Goal: Task Accomplishment & Management: Manage account settings

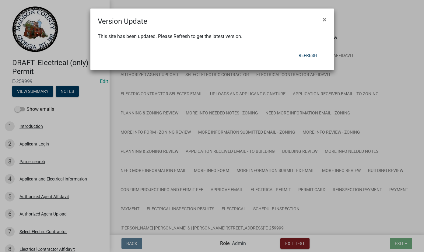
select select "7670adba-a95f-4cb1-9c24-effdf5e7eb9d"
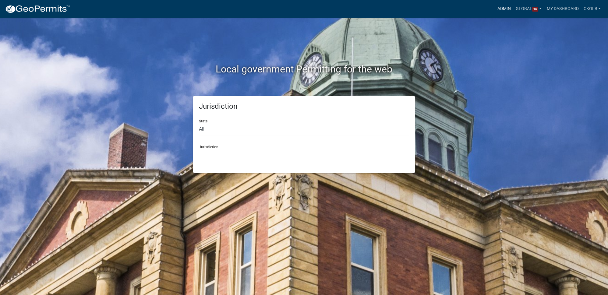
click at [499, 8] on link "Admin" at bounding box center [504, 9] width 18 height 12
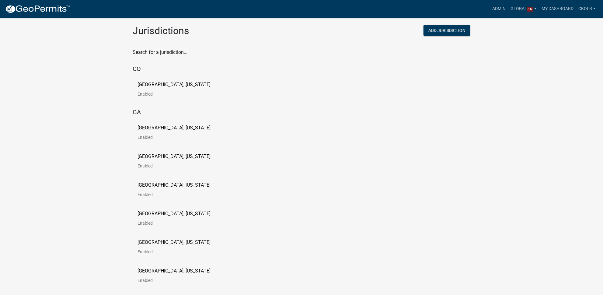
click at [180, 53] on input "text" at bounding box center [302, 54] width 338 height 12
click at [168, 53] on input "text" at bounding box center [302, 54] width 338 height 12
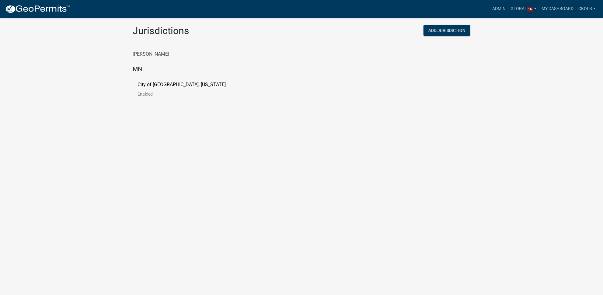
type input "luverne"
click at [155, 84] on p "City of Luverne, Minnesota" at bounding box center [182, 84] width 88 height 5
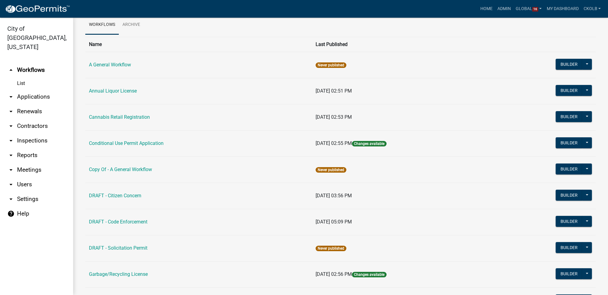
scroll to position [55, 0]
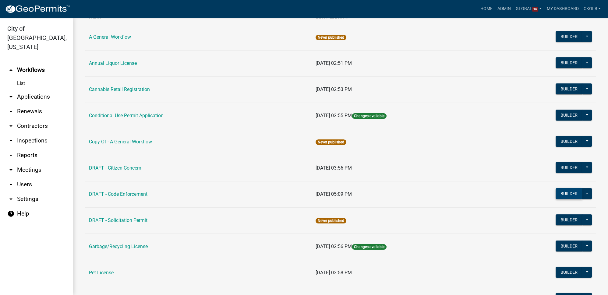
click at [562, 195] on button "Builder" at bounding box center [568, 193] width 27 height 11
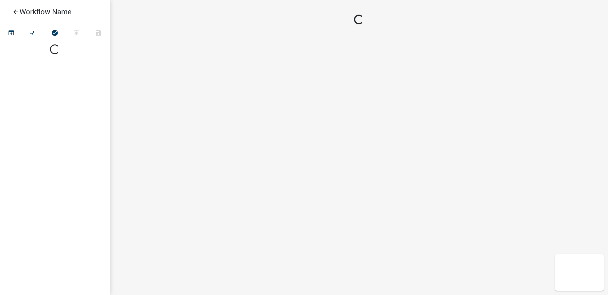
select select
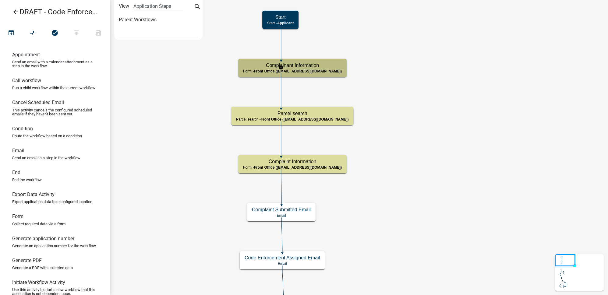
click at [308, 68] on div "Complainant Information Form - Front Office (info@cityofluverne.org)" at bounding box center [292, 68] width 108 height 18
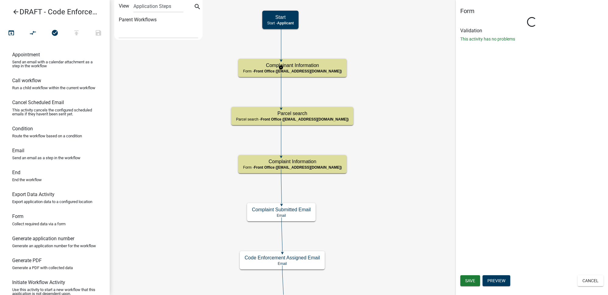
select select "A2423EB9-0A2B-4D92-BF27-A9021E39DD75"
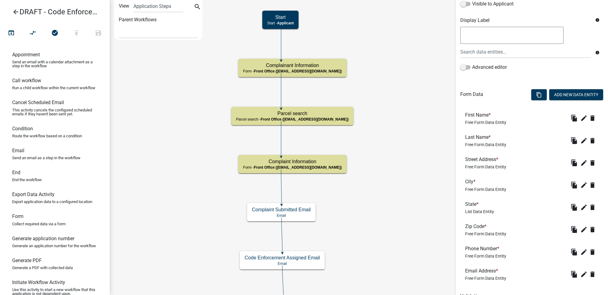
scroll to position [140, 0]
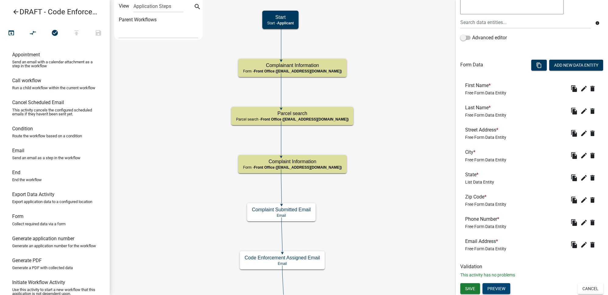
click at [494, 288] on button "Preview" at bounding box center [496, 288] width 28 height 11
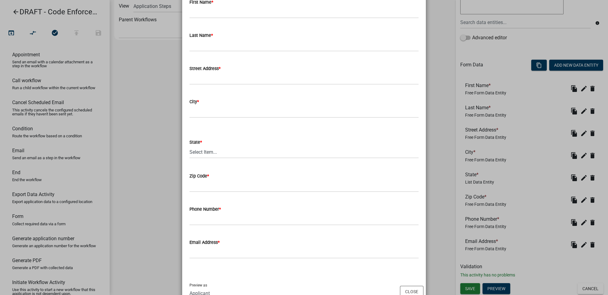
scroll to position [75, 0]
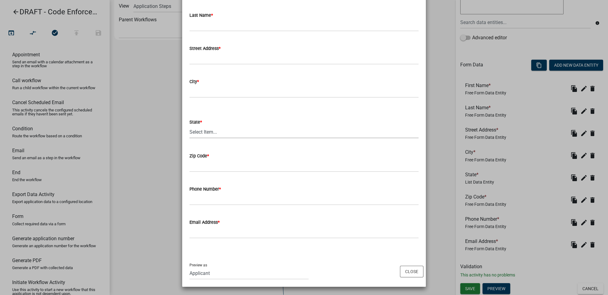
click at [205, 132] on select "Select Item... AL AK AZ AR CA CO CT DE FL GA HI ID IL IN IA KS KY LA ME MD MA M…" at bounding box center [303, 132] width 229 height 12
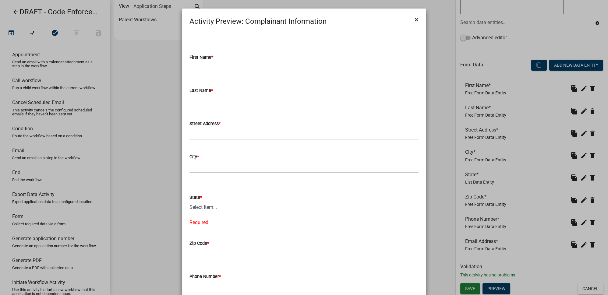
click at [414, 22] on span "×" at bounding box center [416, 19] width 4 height 9
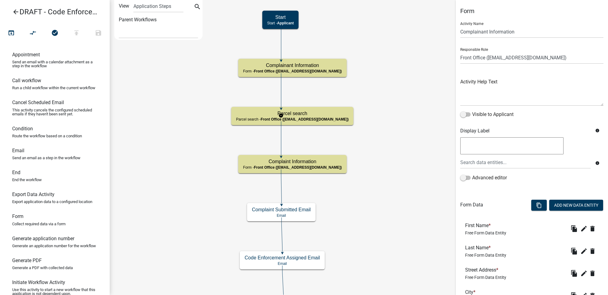
select select "A2423EB9-0A2B-4D92-BF27-A9021E39DD75"
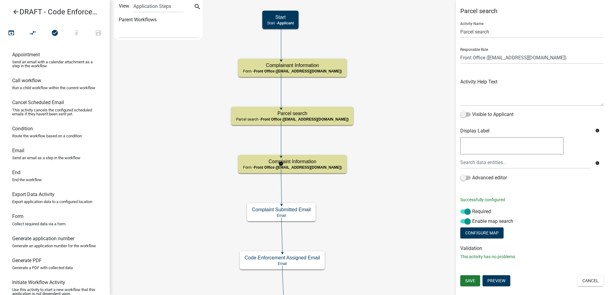
select select "A2423EB9-0A2B-4D92-BF27-A9021E39DD75"
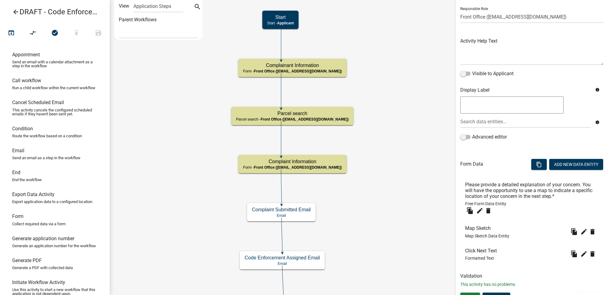
scroll to position [50, 0]
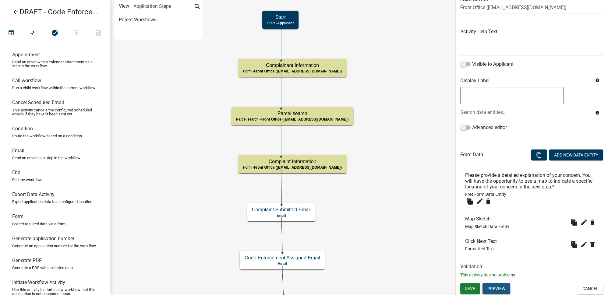
click at [502, 289] on button "Preview" at bounding box center [496, 288] width 28 height 11
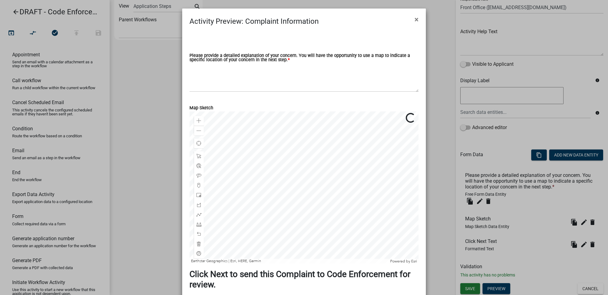
scroll to position [51, 0]
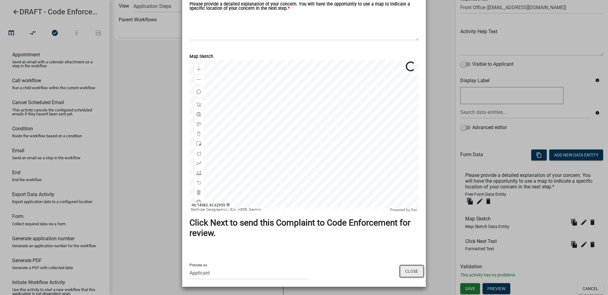
click at [404, 270] on button "Close" at bounding box center [411, 271] width 23 height 12
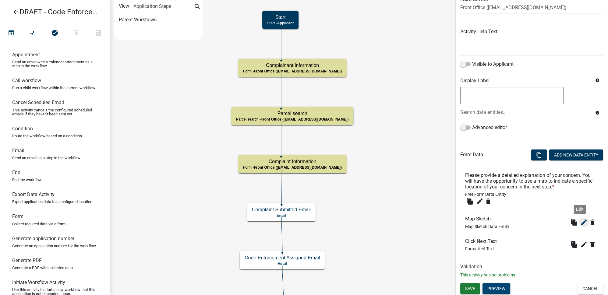
click at [580, 223] on icon "edit" at bounding box center [583, 222] width 7 height 7
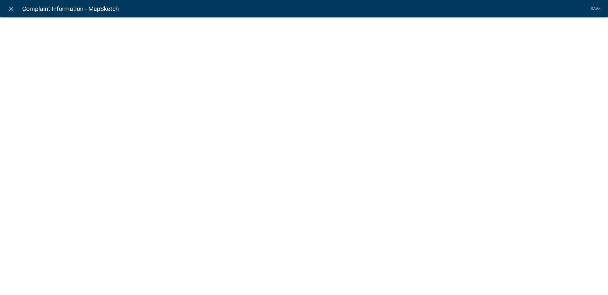
select select "mapsketch-data"
select select "hybrid"
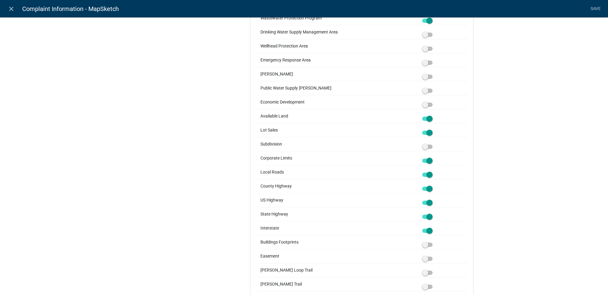
scroll to position [553, 0]
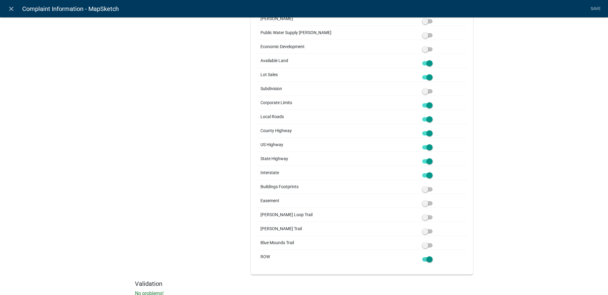
click at [428, 257] on span at bounding box center [427, 259] width 10 height 4
click at [434, 256] on input "checkbox" at bounding box center [434, 256] width 0 height 0
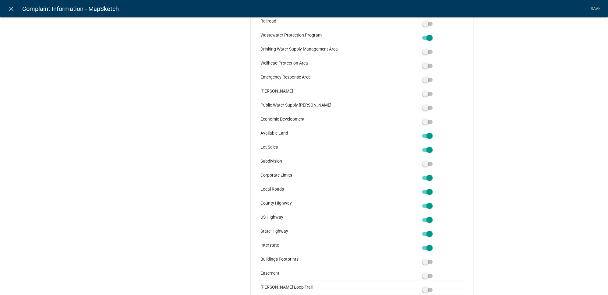
scroll to position [470, 0]
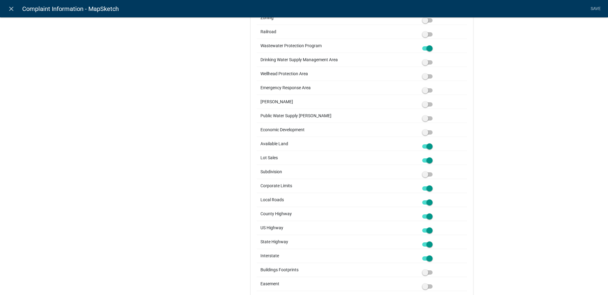
click at [430, 158] on span at bounding box center [427, 160] width 10 height 4
click at [434, 157] on input "checkbox" at bounding box center [434, 157] width 0 height 0
click at [427, 144] on span at bounding box center [427, 146] width 10 height 4
click at [434, 143] on input "checkbox" at bounding box center [434, 143] width 0 height 0
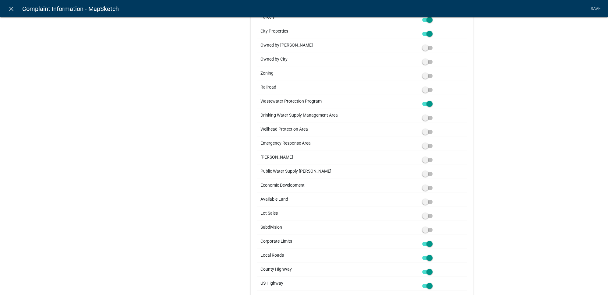
scroll to position [360, 0]
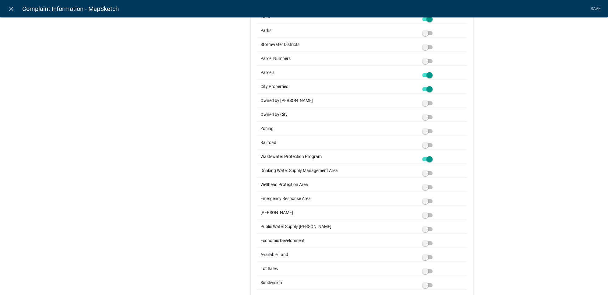
click at [429, 157] on span at bounding box center [427, 159] width 10 height 4
click at [434, 156] on input "checkbox" at bounding box center [434, 156] width 0 height 0
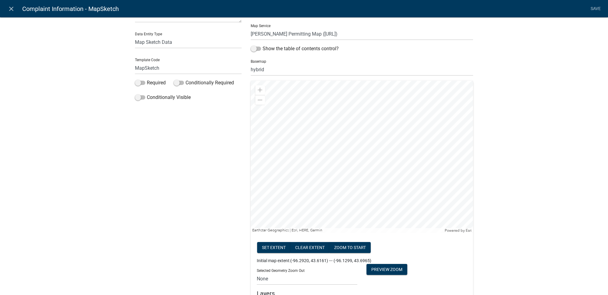
scroll to position [0, 0]
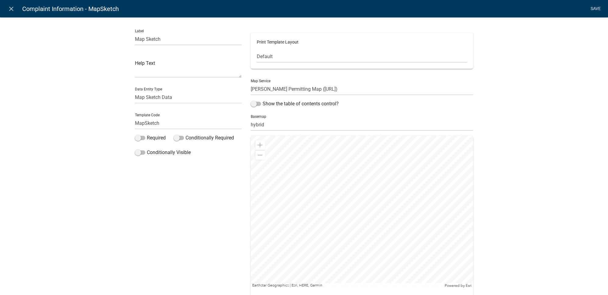
click at [591, 5] on link "Save" at bounding box center [595, 9] width 15 height 12
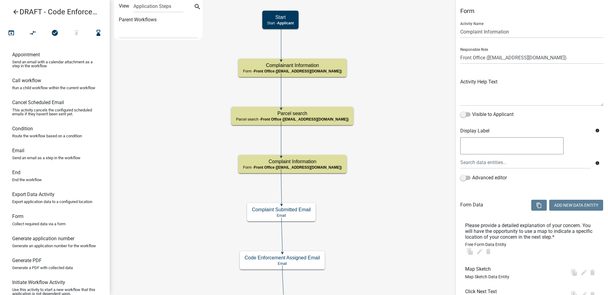
select select "A2423EB9-0A2B-4D92-BF27-A9021E39DD75"
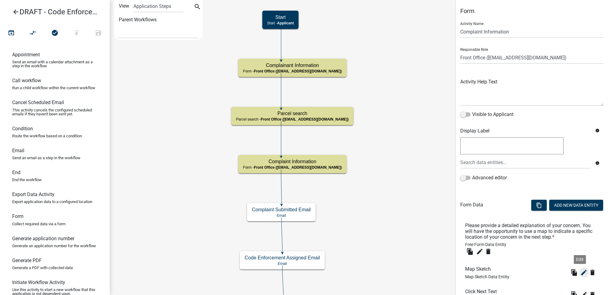
click at [580, 274] on icon "edit" at bounding box center [583, 272] width 7 height 7
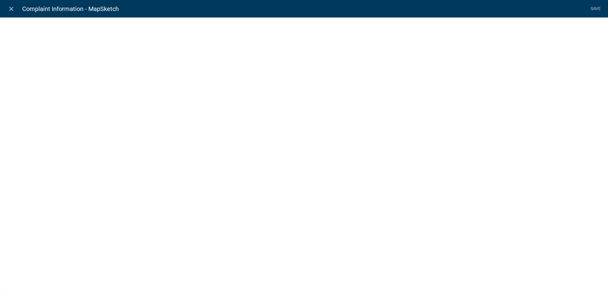
select select "mapsketch-data"
select select "hybrid"
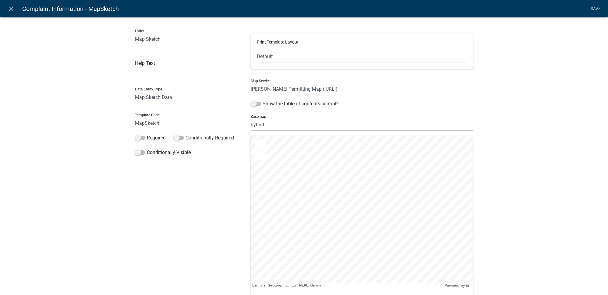
click at [259, 143] on span at bounding box center [260, 145] width 5 height 5
click at [418, 249] on div at bounding box center [362, 212] width 222 height 152
click at [434, 184] on div at bounding box center [362, 212] width 222 height 152
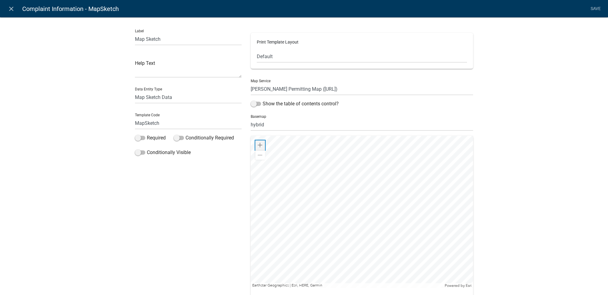
click at [258, 143] on span at bounding box center [260, 145] width 5 height 5
click at [376, 220] on div at bounding box center [362, 212] width 222 height 152
click at [393, 202] on div at bounding box center [362, 212] width 222 height 152
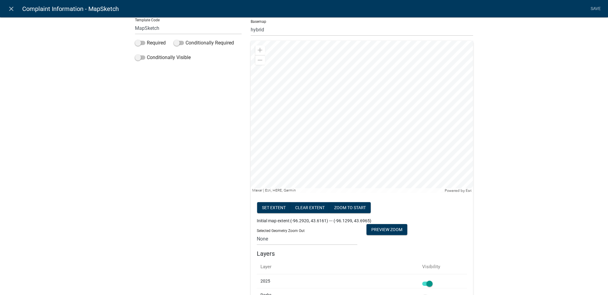
scroll to position [111, 0]
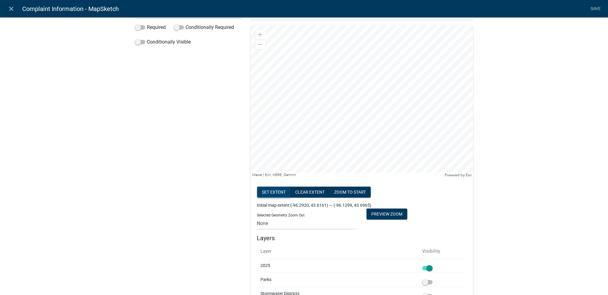
click at [275, 194] on button "Set extent" at bounding box center [273, 192] width 33 height 11
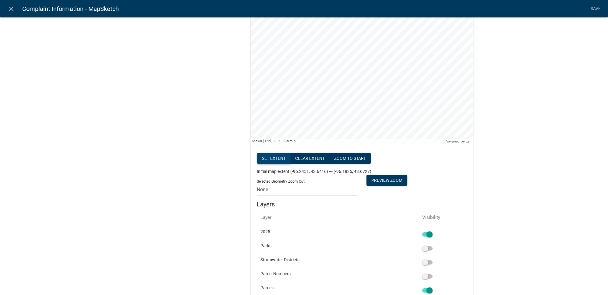
scroll to position [166, 0]
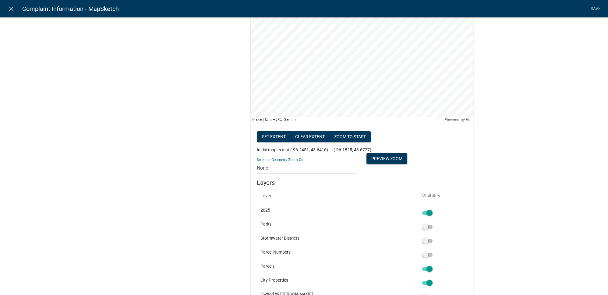
click at [268, 168] on select "None 1 2 3 4 5 6 7 8 9 10 11 12 13 14 15 16 17 18 19 20" at bounding box center [307, 168] width 100 height 12
click at [257, 162] on select "None 1 2 3 4 5 6 7 8 9 10 11 12 13 14 15 16 17 18 19 20" at bounding box center [307, 168] width 100 height 12
click at [387, 156] on button "Preview Zoom" at bounding box center [386, 158] width 41 height 11
click at [264, 166] on select "None 1 2 3 4 5 6 7 8 9 10 11 12 13 14 15 16 17 18 19 20" at bounding box center [307, 168] width 100 height 12
click at [257, 162] on select "None 1 2 3 4 5 6 7 8 9 10 11 12 13 14 15 16 17 18 19 20" at bounding box center [307, 168] width 100 height 12
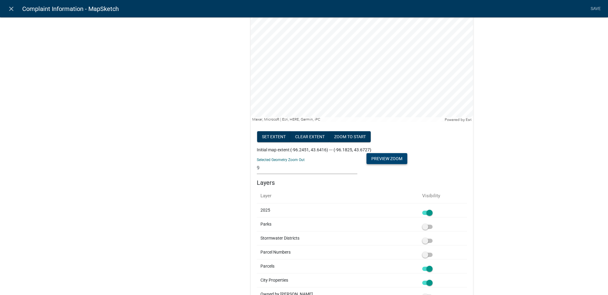
click at [381, 160] on button "Preview Zoom" at bounding box center [386, 158] width 41 height 11
click at [285, 169] on select "None 1 2 3 4 5 6 7 8 9 10 11 12 13 14 15 16 17 18 19 20" at bounding box center [307, 168] width 100 height 12
select select "60"
click at [257, 162] on select "None 1 2 3 4 5 6 7 8 9 10 11 12 13 14 15 16 17 18 19 20" at bounding box center [307, 168] width 100 height 12
click at [490, 151] on div "Label Map Sketch Help Text Data Entity Type Free Form Text Document Display Ent…" at bounding box center [304, 269] width 608 height 856
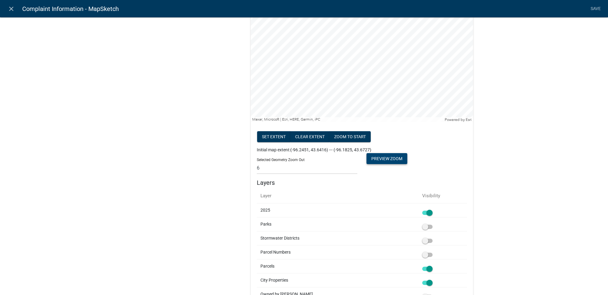
click at [380, 158] on button "Preview Zoom" at bounding box center [386, 158] width 41 height 11
click at [501, 110] on div "Label Map Sketch Help Text Data Entity Type Free Form Text Document Display Ent…" at bounding box center [304, 269] width 608 height 856
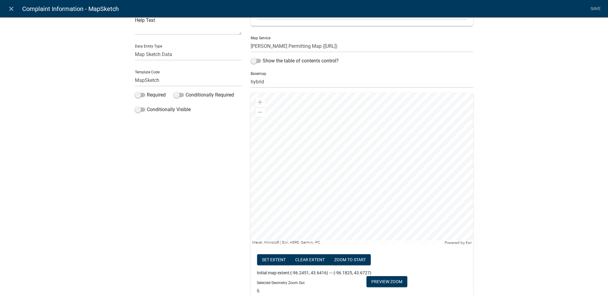
scroll to position [27, 0]
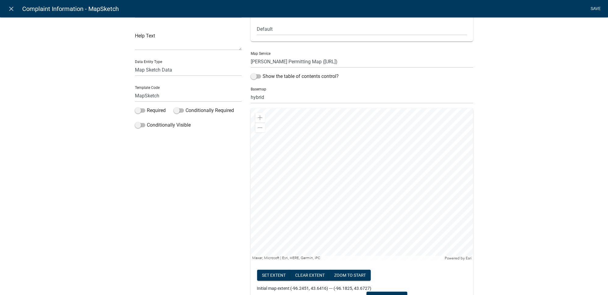
click at [593, 9] on link "Save" at bounding box center [595, 9] width 15 height 12
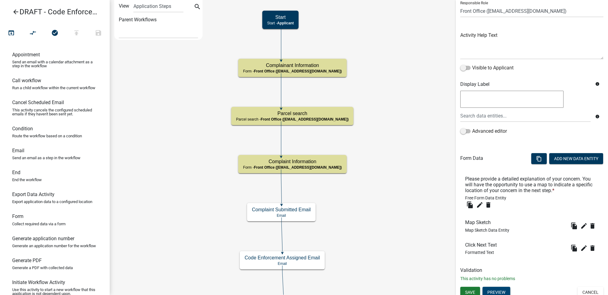
scroll to position [50, 0]
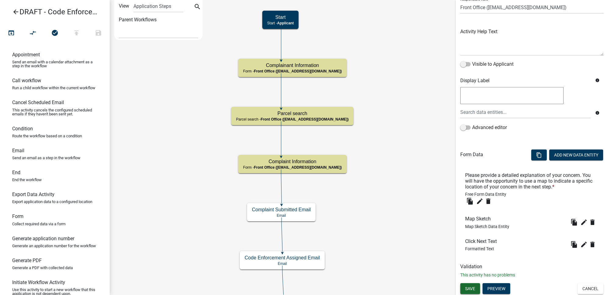
click at [474, 288] on span "Save" at bounding box center [470, 288] width 10 height 5
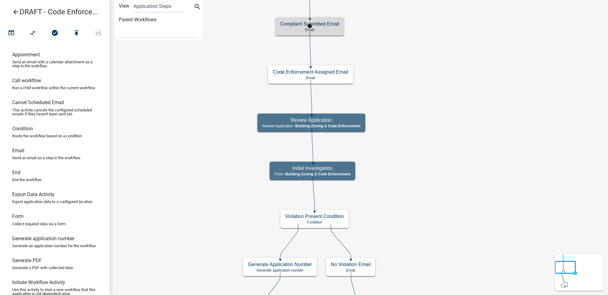
click at [336, 28] on p "Email" at bounding box center [309, 30] width 59 height 4
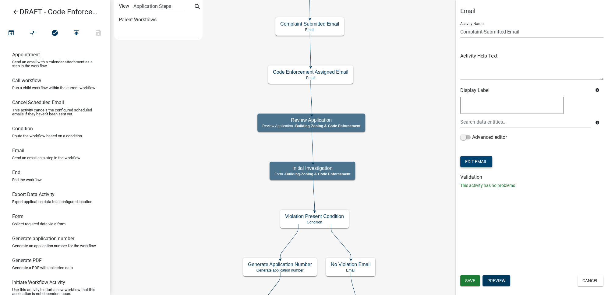
click at [478, 158] on button "Edit Email" at bounding box center [476, 161] width 32 height 11
select select "64a4c943-93c3-46cb-8fbd-847cd077466b"
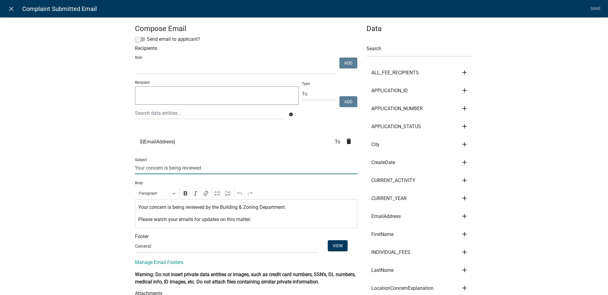
click at [135, 169] on input "Your concern is being reviewed" at bounding box center [246, 168] width 222 height 12
click at [182, 167] on input "City of Luverne - Your concern is being reviewed" at bounding box center [246, 168] width 222 height 12
click at [240, 167] on input "City of Luverne - Your Concern is Being Reviewed" at bounding box center [246, 168] width 222 height 12
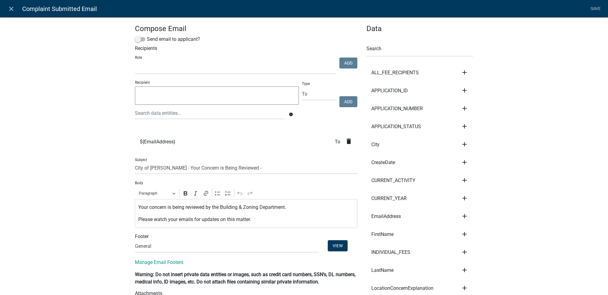
click at [461, 107] on icon "add" at bounding box center [464, 108] width 7 height 7
click at [470, 111] on button "Subject" at bounding box center [485, 114] width 49 height 15
type input "City of Luverne - Your Concern is Being Reviewed - ${APPLICATION_NUMBER}"
drag, startPoint x: 518, startPoint y: 147, endPoint x: 502, endPoint y: 154, distance: 17.5
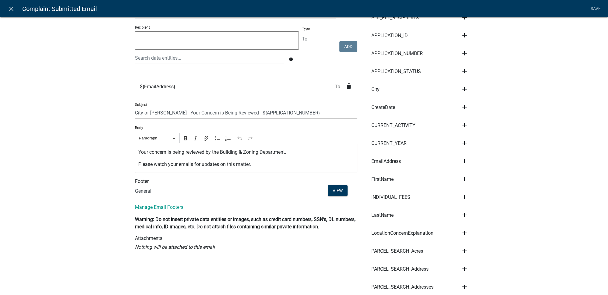
click at [150, 188] on select "(None) City Clerk Office General" at bounding box center [227, 191] width 184 height 12
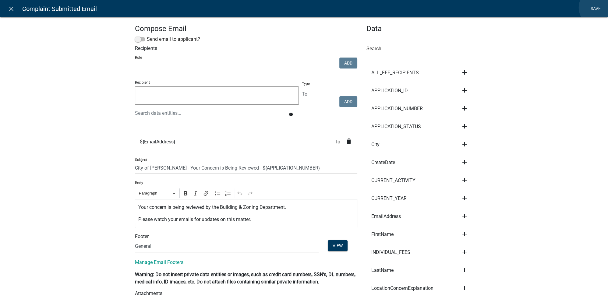
click at [598, 8] on link "Save" at bounding box center [595, 9] width 15 height 12
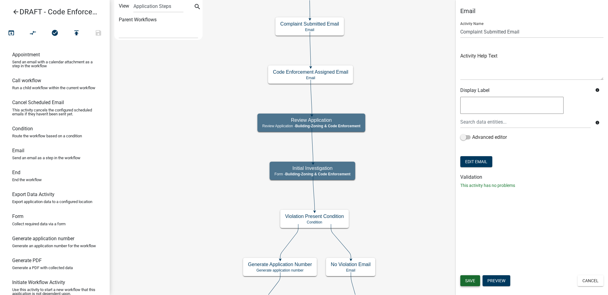
click at [466, 279] on span "Save" at bounding box center [470, 280] width 10 height 5
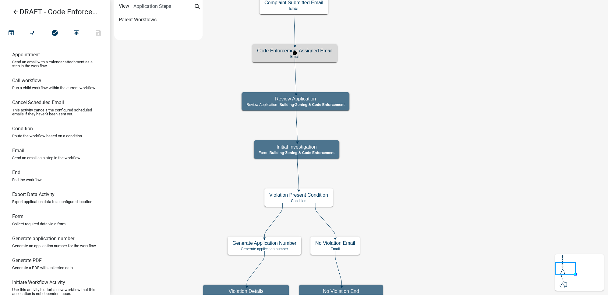
click at [328, 53] on h5 "Code Enforcement Assigned Email" at bounding box center [294, 51] width 75 height 6
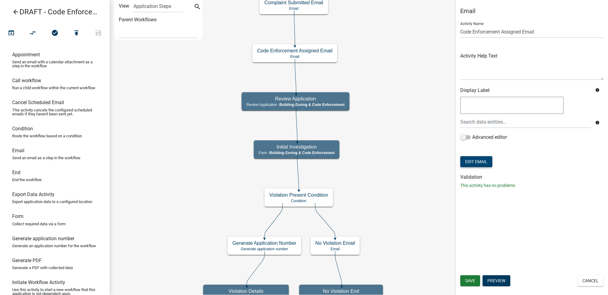
click at [483, 163] on button "Edit Email" at bounding box center [476, 161] width 32 height 11
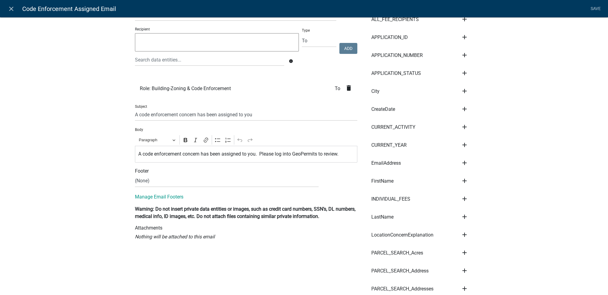
scroll to position [55, 0]
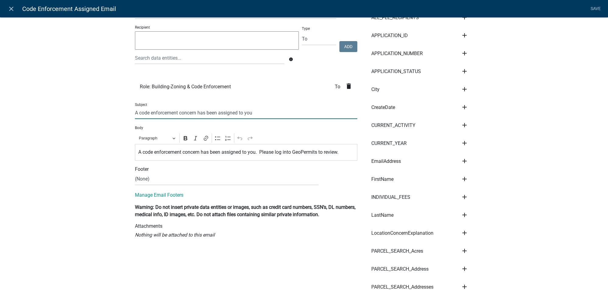
click at [139, 113] on input "A code enforcement concern has been assigned to you" at bounding box center [246, 113] width 222 height 12
click at [258, 111] on input "A Code Enforcement Concern has been Assigned to You" at bounding box center [246, 113] width 222 height 12
click at [463, 56] on icon "add" at bounding box center [464, 53] width 7 height 7
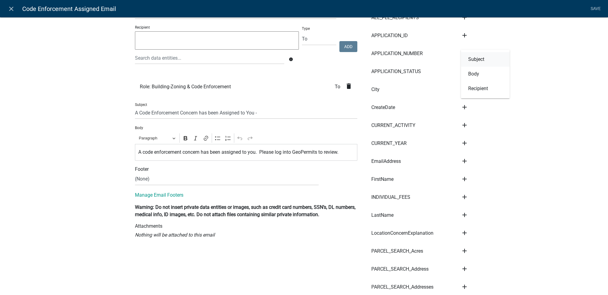
click at [476, 63] on button "Subject" at bounding box center [485, 59] width 49 height 15
type input "A Code Enforcement Concern has been Assigned to You - ${APPLICATION_NUMBER}"
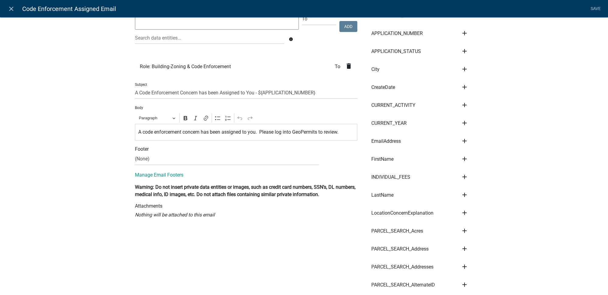
scroll to position [83, 0]
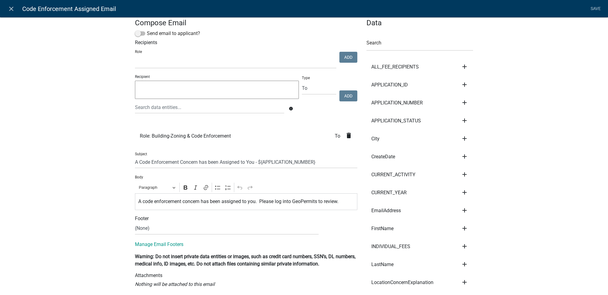
scroll to position [0, 0]
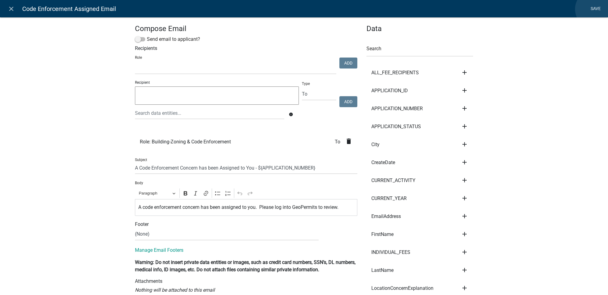
click at [594, 9] on link "Save" at bounding box center [595, 9] width 15 height 12
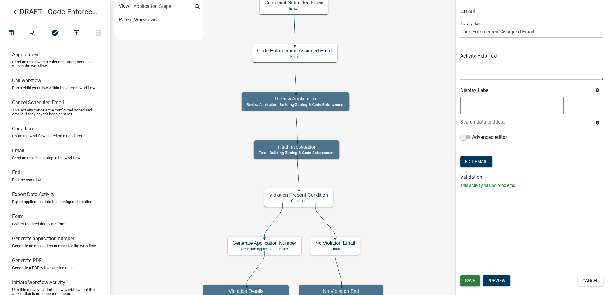
click at [471, 280] on span "Save" at bounding box center [470, 280] width 10 height 5
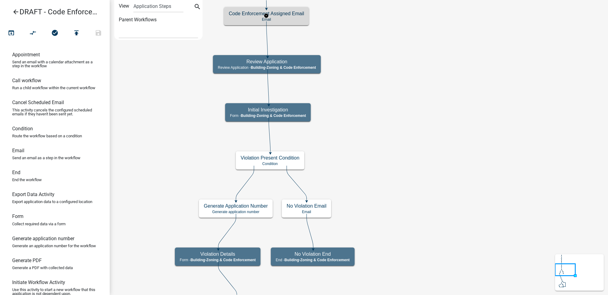
click at [290, 19] on p "Email" at bounding box center [266, 19] width 75 height 4
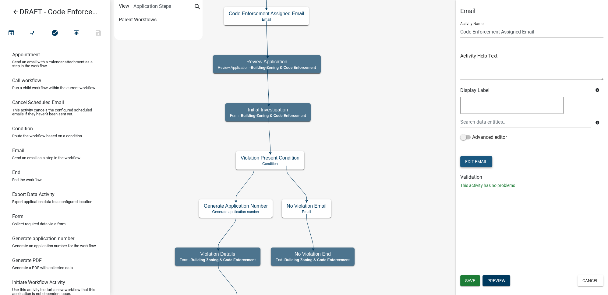
click at [489, 163] on button "Edit Email" at bounding box center [476, 161] width 32 height 11
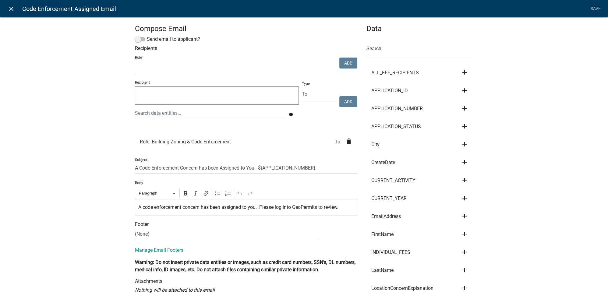
click at [17, 12] on link "close" at bounding box center [11, 8] width 12 height 12
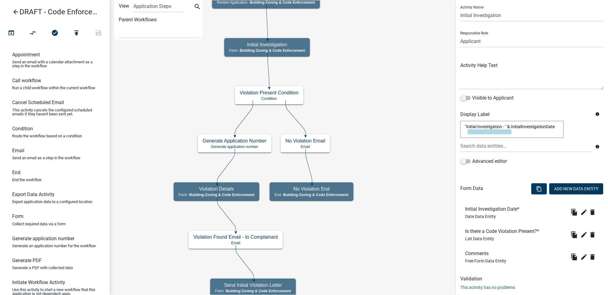
scroll to position [29, 0]
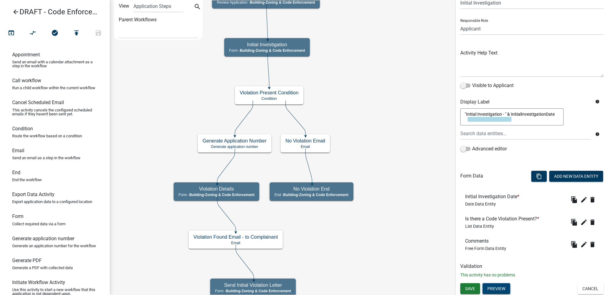
click at [504, 289] on button "Preview" at bounding box center [496, 288] width 28 height 11
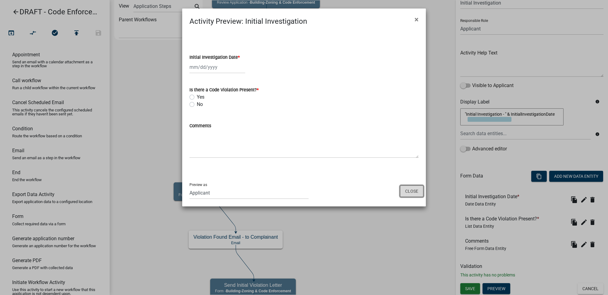
click at [418, 192] on button "Close" at bounding box center [411, 191] width 23 height 12
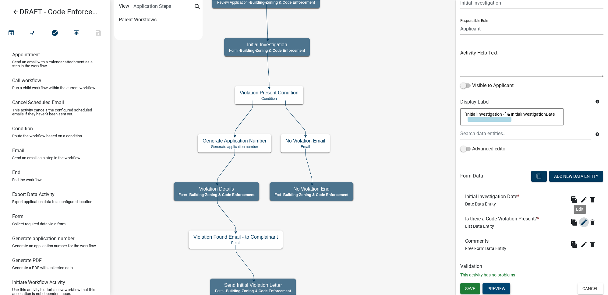
click at [580, 220] on icon "edit" at bounding box center [583, 222] width 7 height 7
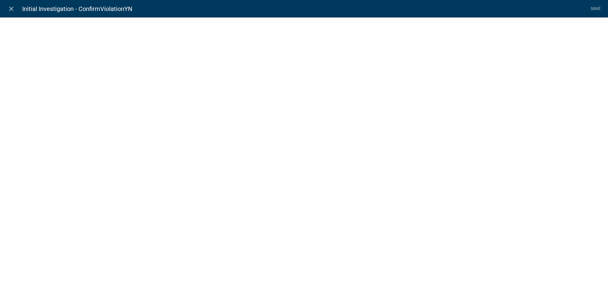
select select "list-data"
select select
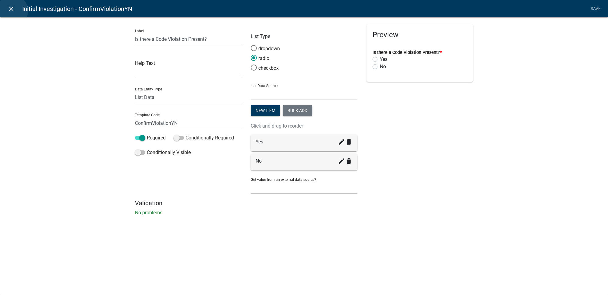
click at [12, 11] on icon "close" at bounding box center [11, 8] width 7 height 7
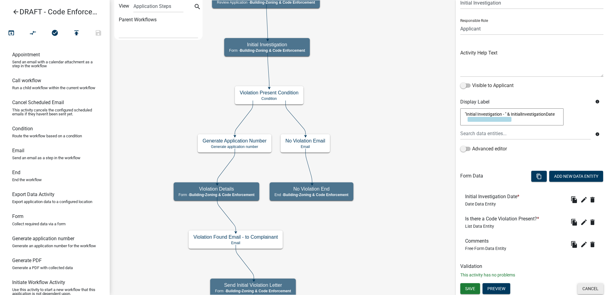
click at [592, 287] on button "Cancel" at bounding box center [590, 288] width 26 height 11
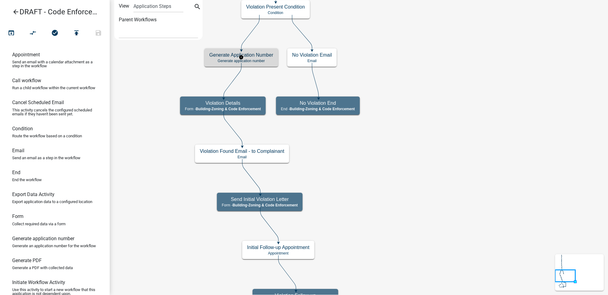
click at [266, 56] on h5 "Generate Application Number" at bounding box center [241, 55] width 64 height 6
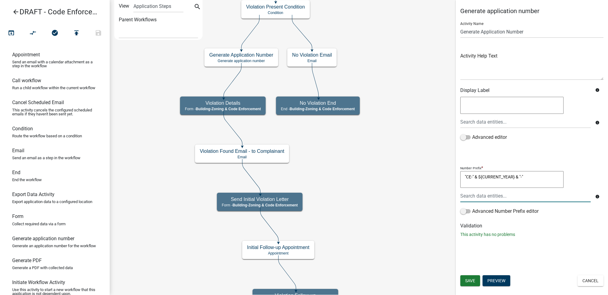
drag, startPoint x: 515, startPoint y: 177, endPoint x: 479, endPoint y: 181, distance: 36.7
click at [479, 181] on textarea ""CE-" & ${CURRENT_YEAR} & "-"" at bounding box center [511, 179] width 103 height 17
type textarea ""CE-" & & "-""
click at [477, 197] on div at bounding box center [524, 196] width 139 height 12
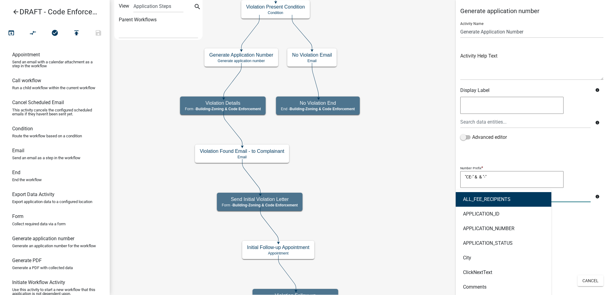
type input "current"
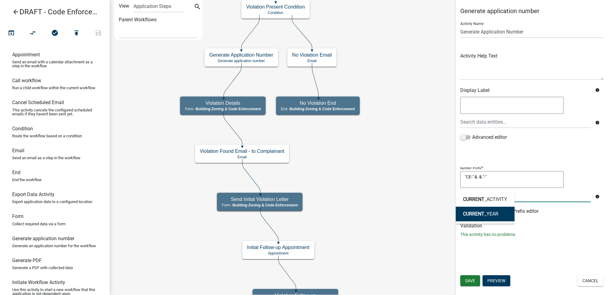
click at [480, 213] on span "CURRENT" at bounding box center [473, 214] width 21 height 6
type textarea ""CE-" & CURRENT_YEAR & "-""
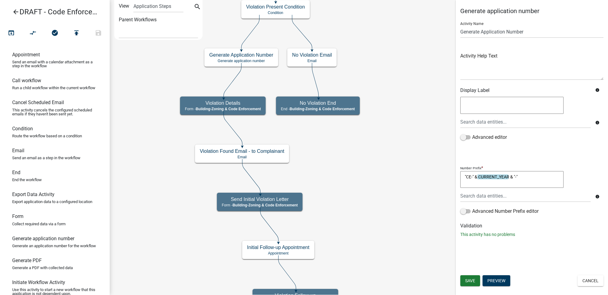
click at [422, 199] on icon "Start Start - Applicant Complainant Information Form - Front Office (info@cityo…" at bounding box center [358, 225] width 497 height 451
click at [493, 251] on div "Generate application number Activity Name Generate Application Number Activity …" at bounding box center [531, 147] width 152 height 295
click at [472, 281] on span "Save" at bounding box center [470, 280] width 10 height 5
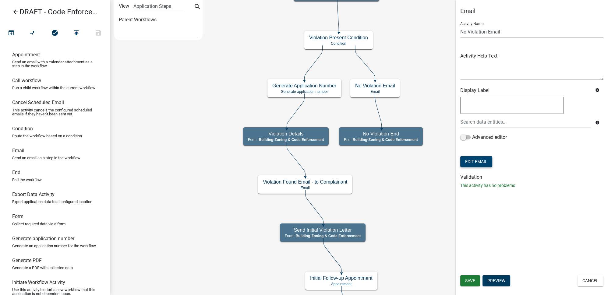
click at [476, 161] on button "Edit Email" at bounding box center [476, 161] width 32 height 11
select select "64a4c943-93c3-46cb-8fbd-847cd077466b"
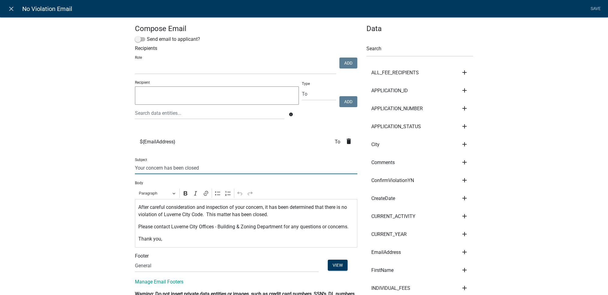
click at [135, 167] on input "Your concern has been closed" at bounding box center [246, 168] width 222 height 12
click at [182, 169] on input "City of Luverne - Your concern has been closed" at bounding box center [246, 168] width 222 height 12
click at [221, 167] on input "City of Luverne - Your Concern has been closed" at bounding box center [246, 168] width 222 height 12
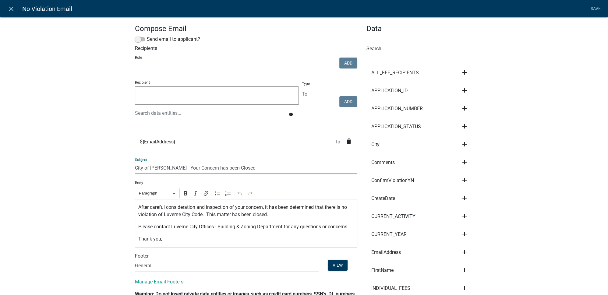
click at [255, 168] on input "City of Luverne - Your Concern has been Closed" at bounding box center [246, 168] width 222 height 12
click at [464, 108] on icon "add" at bounding box center [464, 108] width 7 height 7
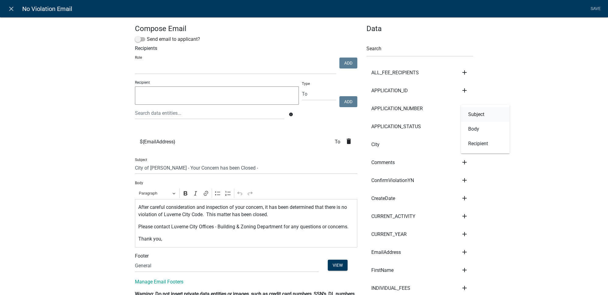
click at [476, 115] on button "Subject" at bounding box center [485, 114] width 49 height 15
type input "City of Luverne - Your Concern has been Closed - ${APPLICATION_NUMBER}"
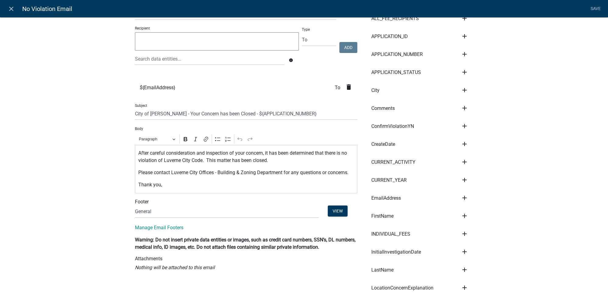
scroll to position [55, 0]
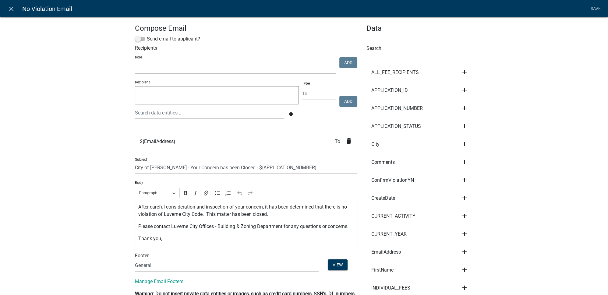
scroll to position [0, 0]
click at [592, 7] on link "Save" at bounding box center [595, 9] width 15 height 12
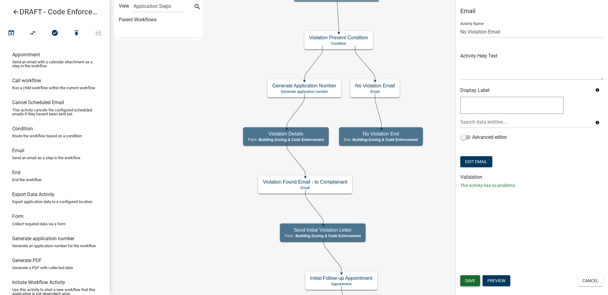
click at [471, 279] on span "Save" at bounding box center [470, 280] width 10 height 5
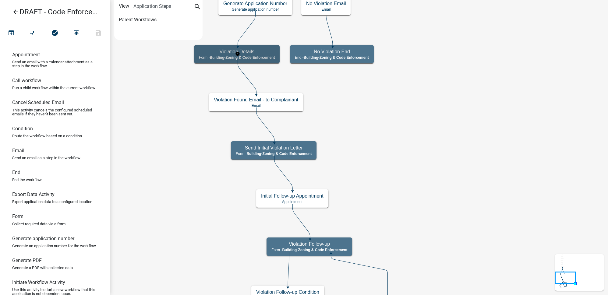
click at [256, 51] on h5 "Violation Details" at bounding box center [237, 52] width 76 height 6
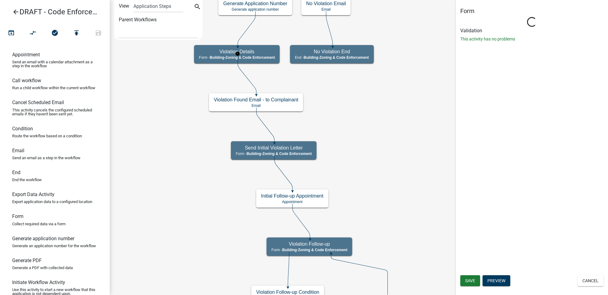
select select "AA0F0E89-27AD-4056-A8DF-C2D0F55E2258"
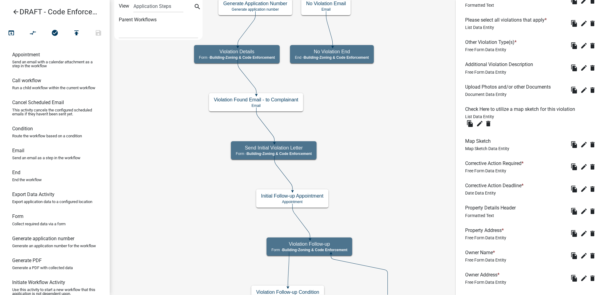
scroll to position [249, 0]
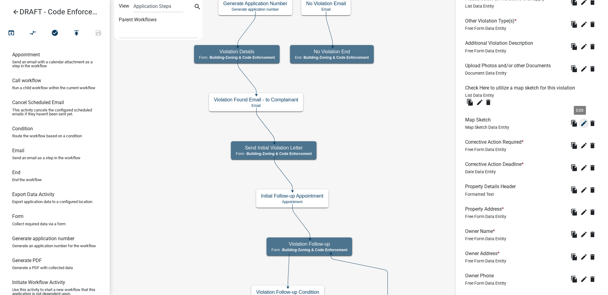
click at [580, 125] on icon "edit" at bounding box center [583, 123] width 7 height 7
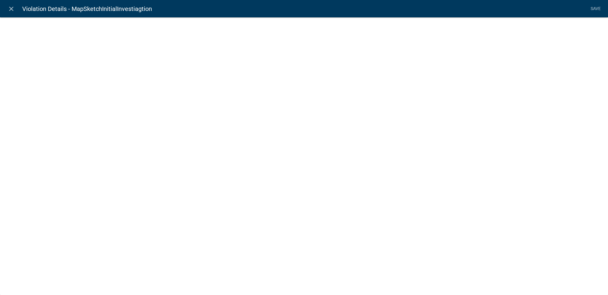
select select "mapsketch-data"
select select "topo"
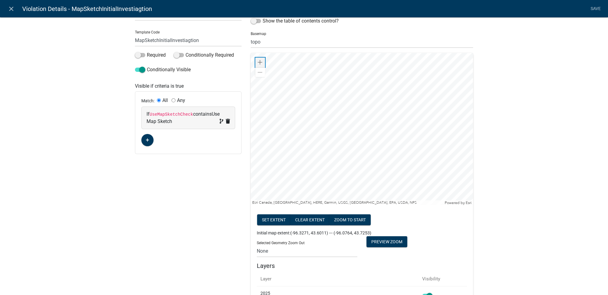
click at [259, 61] on span at bounding box center [260, 62] width 5 height 5
click at [425, 86] on div at bounding box center [362, 129] width 222 height 152
click at [259, 63] on span at bounding box center [260, 62] width 5 height 5
click at [259, 71] on span at bounding box center [260, 72] width 5 height 5
click at [419, 143] on div at bounding box center [362, 129] width 222 height 152
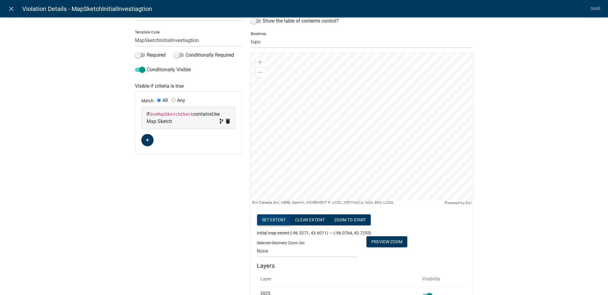
click at [268, 220] on button "Set extent" at bounding box center [273, 219] width 33 height 11
click at [267, 219] on button "Set extent" at bounding box center [273, 219] width 33 height 11
drag, startPoint x: 589, startPoint y: 149, endPoint x: 536, endPoint y: 163, distance: 55.1
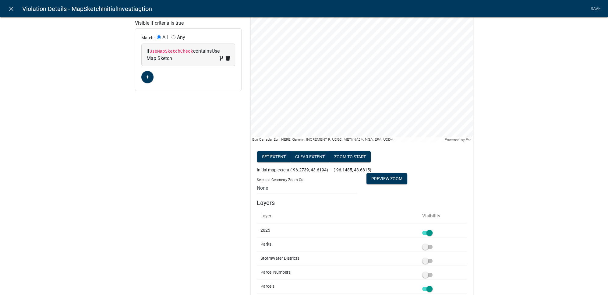
scroll to position [166, 0]
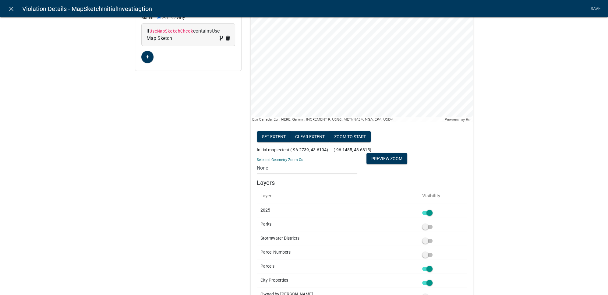
click at [282, 168] on select "None 1 2 3 4 5 6 7 8 9 10 11 12 13 14 15 16 17 18 19 20" at bounding box center [307, 168] width 100 height 12
select select "60"
click at [257, 162] on select "None 1 2 3 4 5 6 7 8 9 10 11 12 13 14 15 16 17 18 19 20" at bounding box center [307, 168] width 100 height 12
click at [483, 156] on div "Label Map Sketch Help Text Data Entity Type Free Form Text Document Display Ent…" at bounding box center [304, 269] width 608 height 856
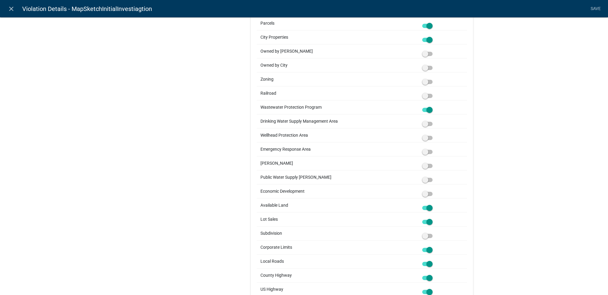
scroll to position [415, 0]
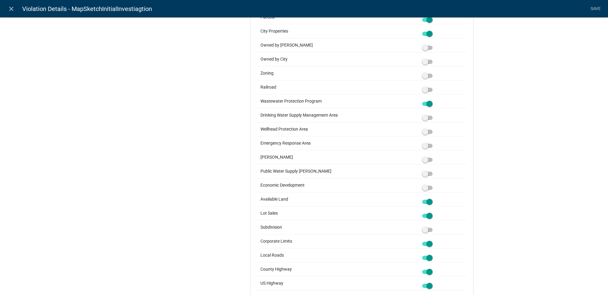
click at [428, 103] on span at bounding box center [427, 104] width 10 height 4
click at [434, 100] on input "checkbox" at bounding box center [434, 100] width 0 height 0
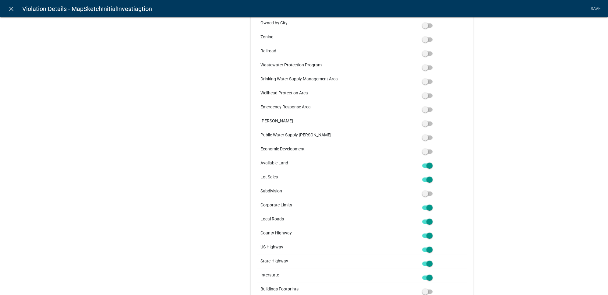
scroll to position [470, 0]
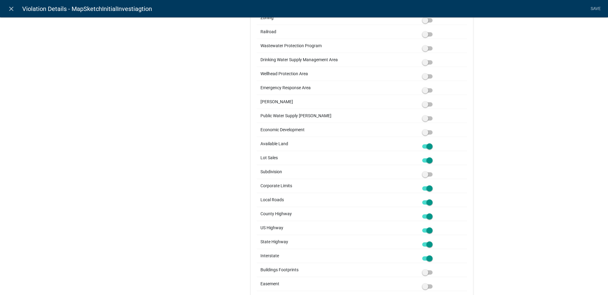
click at [428, 144] on span at bounding box center [427, 146] width 10 height 4
click at [434, 143] on input "checkbox" at bounding box center [434, 143] width 0 height 0
click at [430, 160] on span at bounding box center [427, 160] width 10 height 4
click at [434, 157] on input "checkbox" at bounding box center [434, 157] width 0 height 0
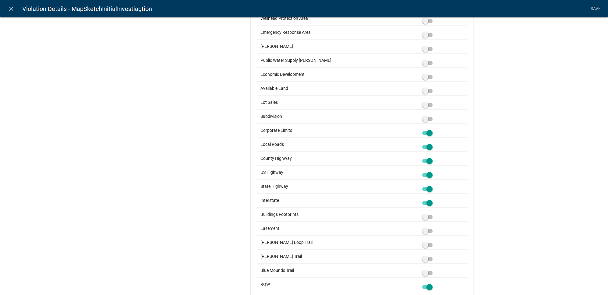
scroll to position [569, 0]
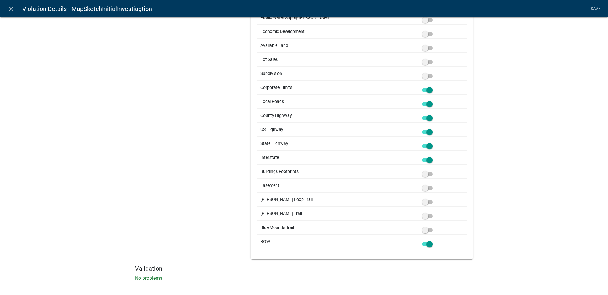
drag, startPoint x: 430, startPoint y: 240, endPoint x: 478, endPoint y: 209, distance: 56.8
click at [431, 242] on span at bounding box center [427, 244] width 10 height 4
click at [434, 240] on input "checkbox" at bounding box center [434, 240] width 0 height 0
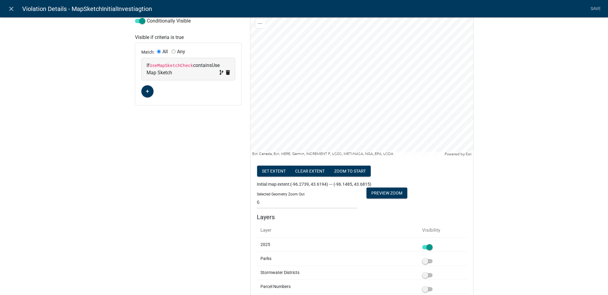
scroll to position [98, 0]
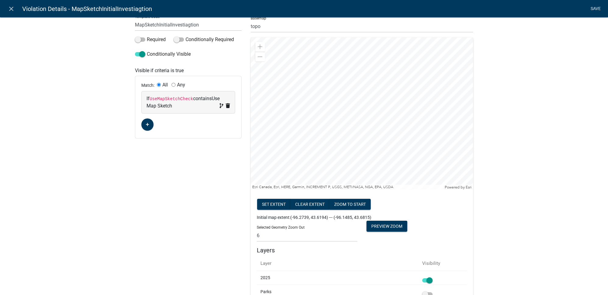
click at [597, 9] on link "Save" at bounding box center [595, 9] width 15 height 12
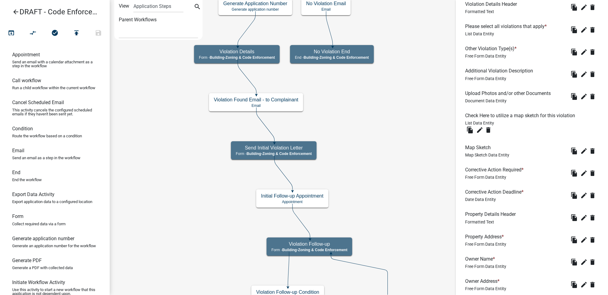
scroll to position [306, 0]
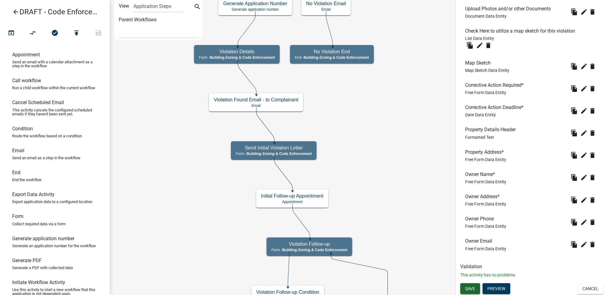
drag, startPoint x: 472, startPoint y: 287, endPoint x: 467, endPoint y: 266, distance: 21.9
click at [473, 287] on span "Save" at bounding box center [470, 288] width 10 height 5
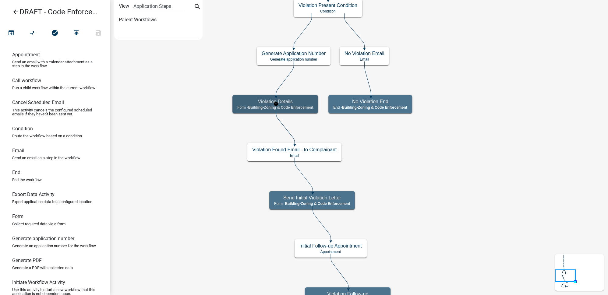
click at [299, 104] on div "Violation Details Form - Building-Zoning & Code Enforcement" at bounding box center [275, 104] width 86 height 18
select select "AA0F0E89-27AD-4056-A8DF-C2D0F55E2258"
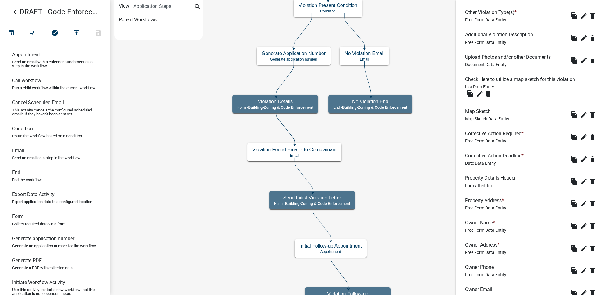
scroll to position [223, 0]
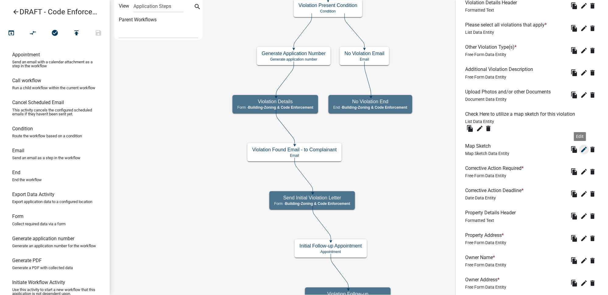
click at [580, 147] on icon "edit" at bounding box center [583, 149] width 7 height 7
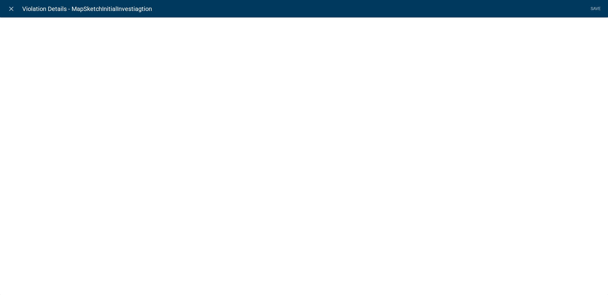
select select "mapsketch-data"
select select "topo"
select select "60"
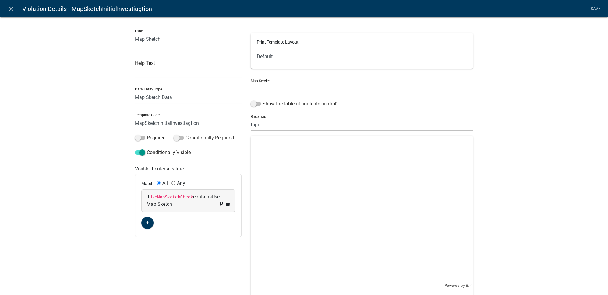
select select "0: Object"
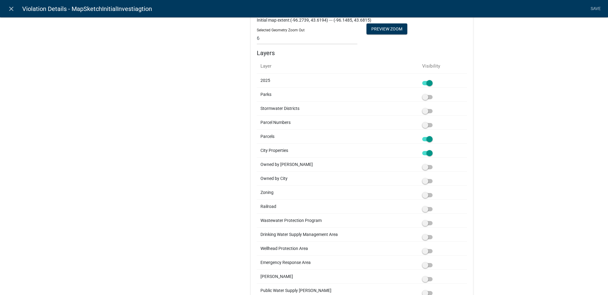
scroll to position [304, 0]
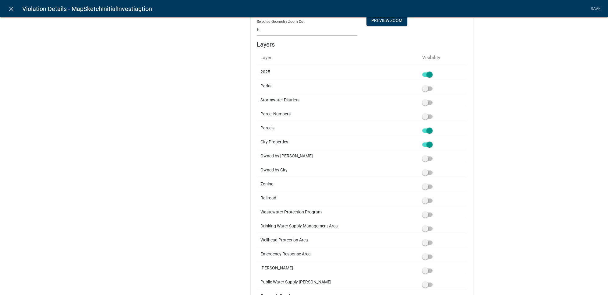
click at [422, 211] on div at bounding box center [442, 212] width 41 height 6
click at [423, 213] on span at bounding box center [427, 214] width 10 height 4
click at [434, 211] on input "checkbox" at bounding box center [434, 211] width 0 height 0
click at [425, 187] on span at bounding box center [427, 186] width 10 height 4
click at [434, 183] on input "checkbox" at bounding box center [434, 183] width 0 height 0
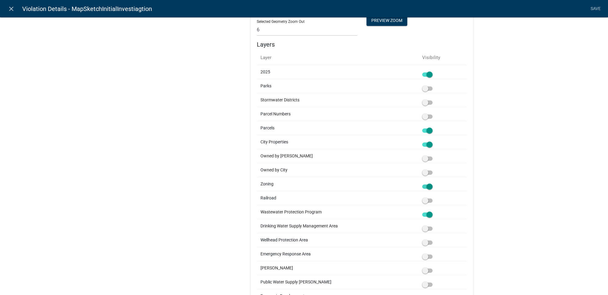
click at [484, 196] on div "Label Map Sketch Help Text Data Entity Type Free Form Text Document Display Ent…" at bounding box center [304, 131] width 608 height 856
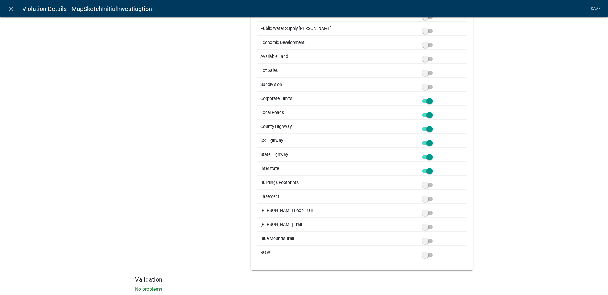
scroll to position [569, 0]
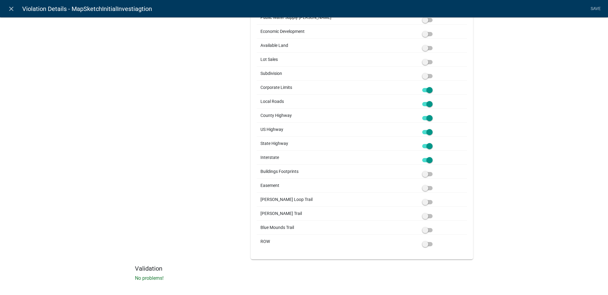
click at [422, 242] on span at bounding box center [427, 244] width 10 height 4
click at [434, 240] on input "checkbox" at bounding box center [434, 240] width 0 height 0
click at [595, 14] on link "Save" at bounding box center [595, 9] width 15 height 12
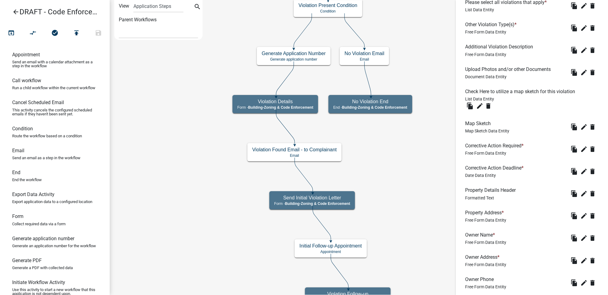
scroll to position [306, 0]
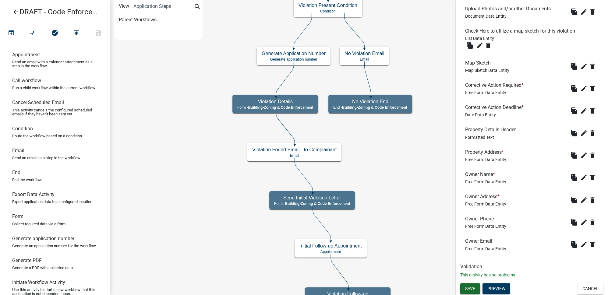
click at [473, 289] on span "Save" at bounding box center [470, 288] width 10 height 5
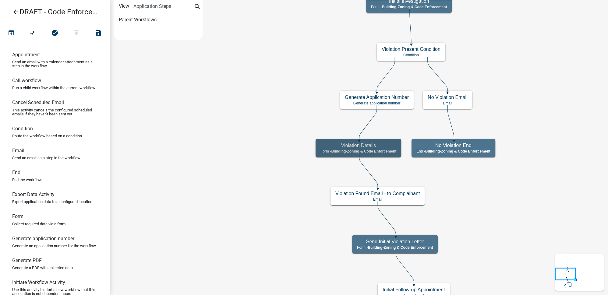
scroll to position [0, 0]
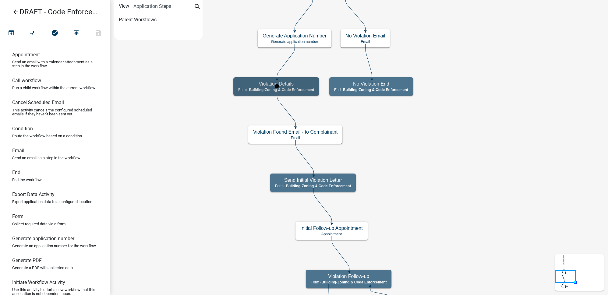
click at [300, 85] on h5 "Violation Details" at bounding box center [276, 84] width 76 height 6
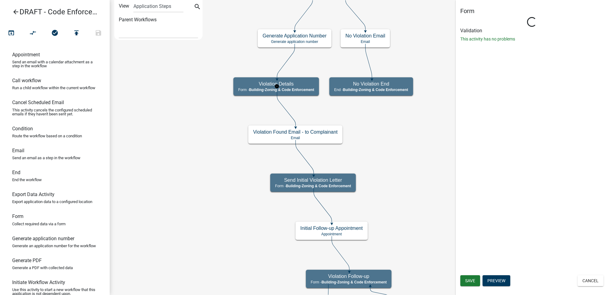
select select "AA0F0E89-27AD-4056-A8DF-C2D0F55E2258"
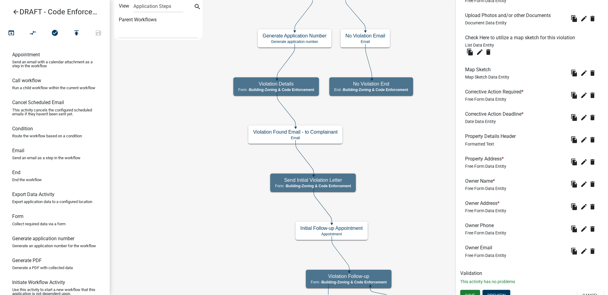
scroll to position [306, 0]
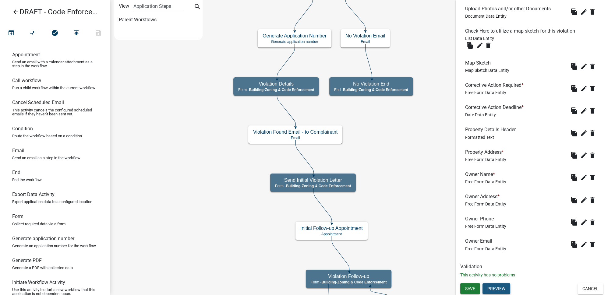
click at [501, 288] on button "Preview" at bounding box center [496, 288] width 28 height 11
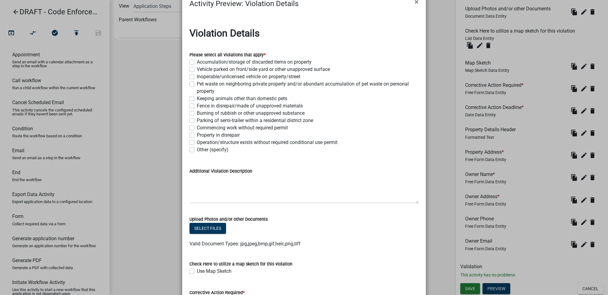
scroll to position [0, 0]
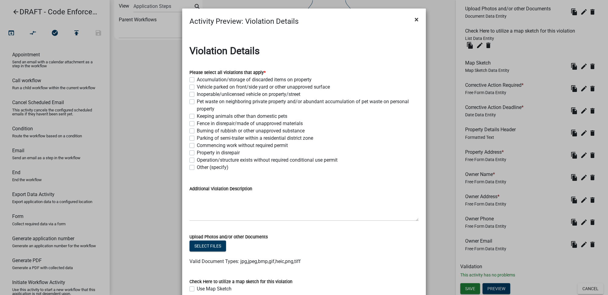
click at [414, 19] on span "×" at bounding box center [416, 19] width 4 height 9
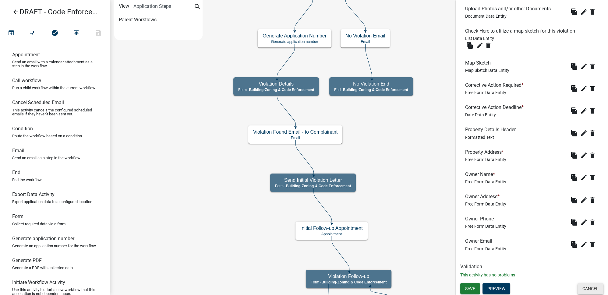
click at [587, 286] on button "Cancel" at bounding box center [590, 288] width 26 height 11
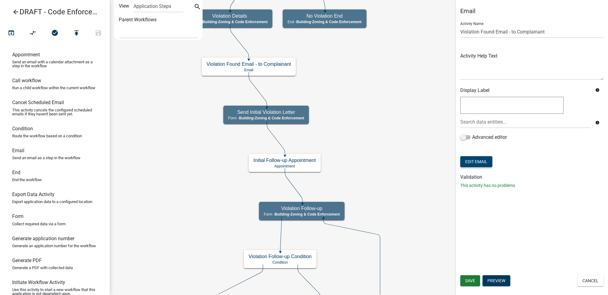
click at [487, 160] on button "Edit Email" at bounding box center [476, 161] width 32 height 11
select select "64a4c943-93c3-46cb-8fbd-847cd077466b"
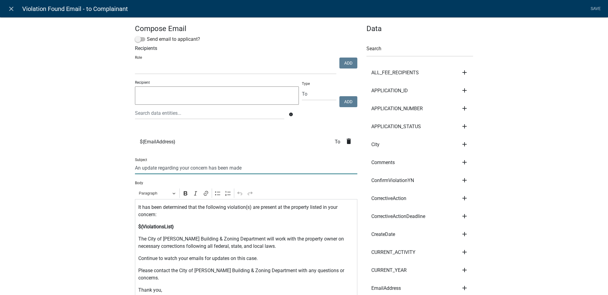
click at [135, 167] on input "An update regarding your concern has been made" at bounding box center [246, 168] width 222 height 12
click at [178, 170] on input "City of Luverne - An update regarding your concern has been made" at bounding box center [246, 168] width 222 height 12
click at [461, 109] on icon "add" at bounding box center [464, 108] width 7 height 7
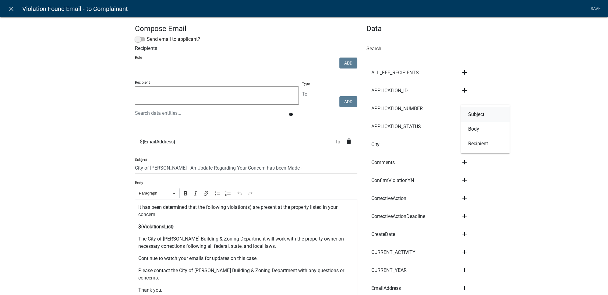
click at [475, 116] on button "Subject" at bounding box center [485, 114] width 49 height 15
type input "City of Luverne - An Update Regarding Your Concern has been Made - ${APPLICATIO…"
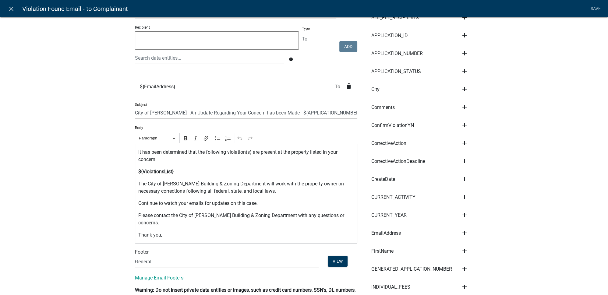
scroll to position [111, 0]
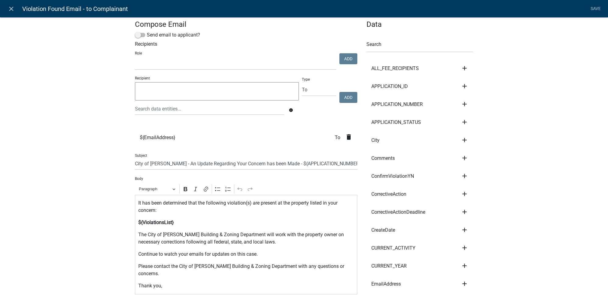
scroll to position [0, 0]
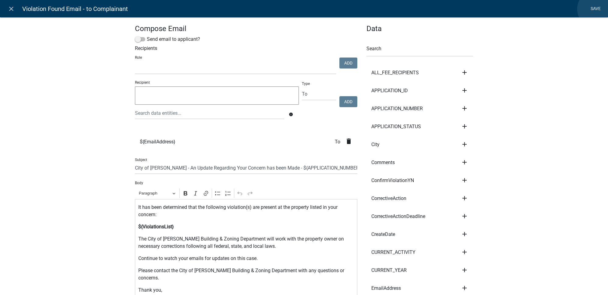
click at [596, 9] on link "Save" at bounding box center [595, 9] width 15 height 12
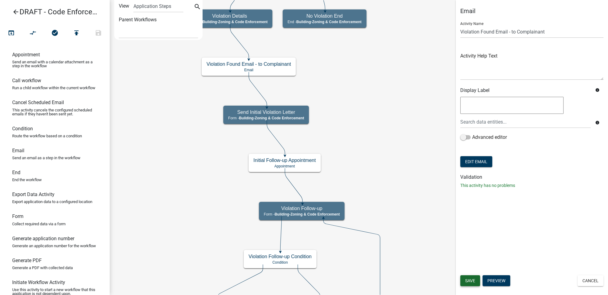
click at [472, 278] on span "Save" at bounding box center [470, 280] width 10 height 5
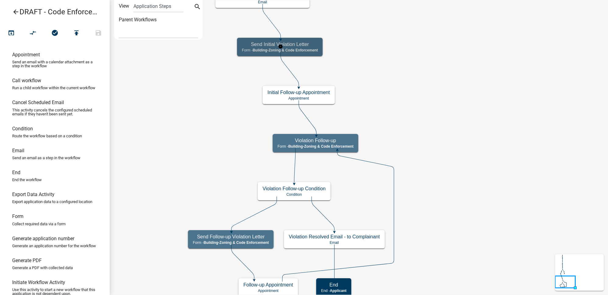
click at [305, 49] on span "Building-Zoning & Code Enforcement" at bounding box center [284, 50] width 65 height 4
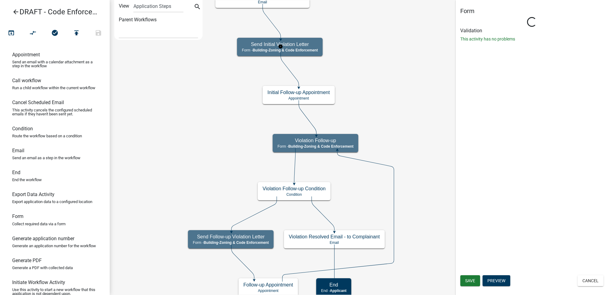
select select "AA0F0E89-27AD-4056-A8DF-C2D0F55E2258"
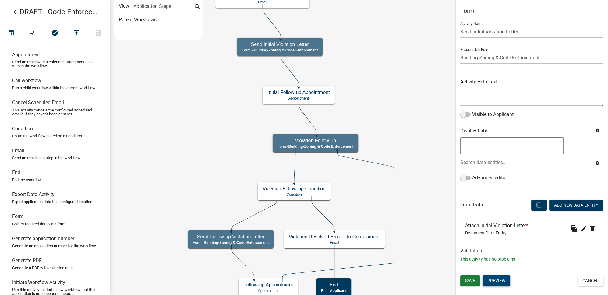
click at [500, 281] on button "Preview" at bounding box center [496, 280] width 28 height 11
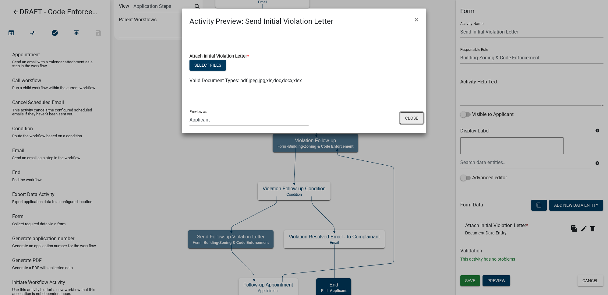
click at [409, 118] on button "Close" at bounding box center [411, 118] width 23 height 12
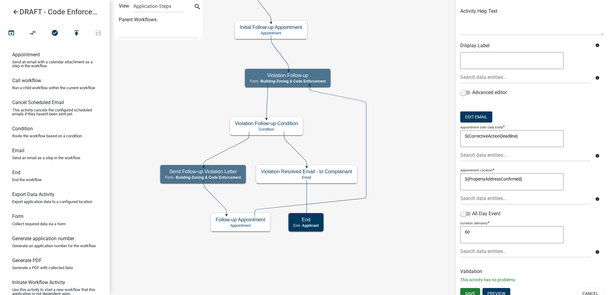
scroll to position [49, 0]
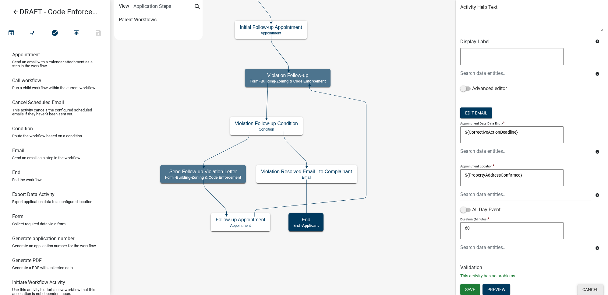
click at [589, 288] on button "Cancel" at bounding box center [590, 289] width 26 height 11
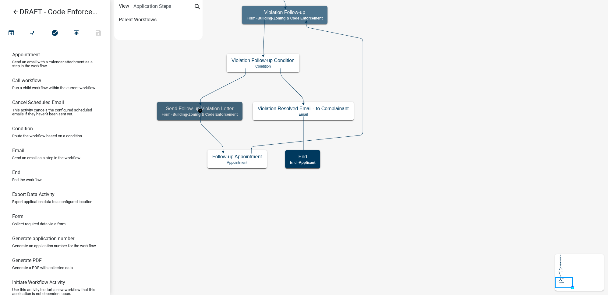
click at [225, 110] on h5 "Send Follow-up Violation Letter" at bounding box center [200, 109] width 76 height 6
select select "AA0F0E89-27AD-4056-A8DF-C2D0F55E2258"
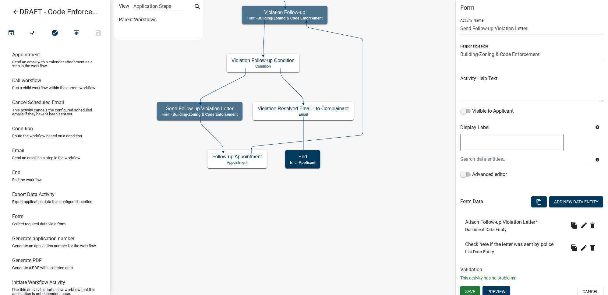
scroll to position [6, 0]
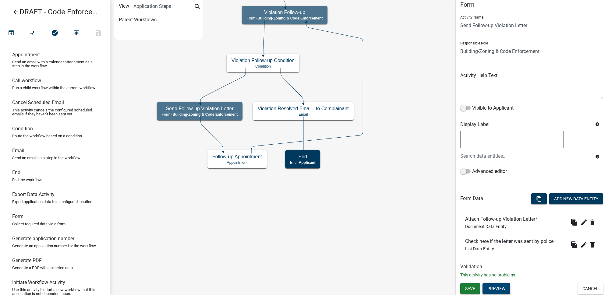
click at [503, 289] on button "Preview" at bounding box center [496, 288] width 28 height 11
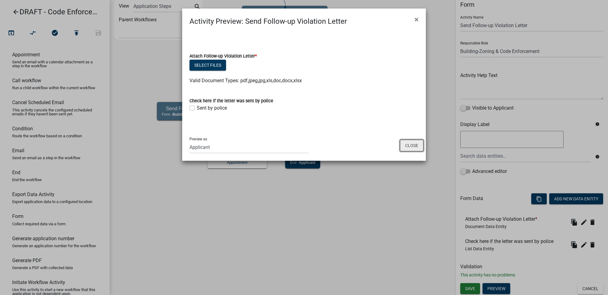
click at [410, 144] on button "Close" at bounding box center [411, 146] width 23 height 12
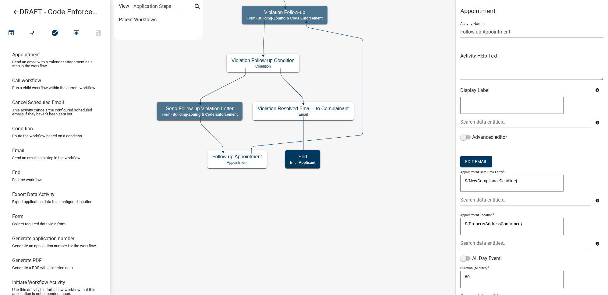
scroll to position [49, 0]
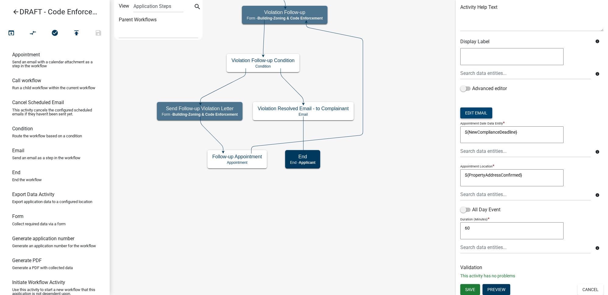
click at [483, 115] on button "Edit Email" at bounding box center [476, 112] width 32 height 11
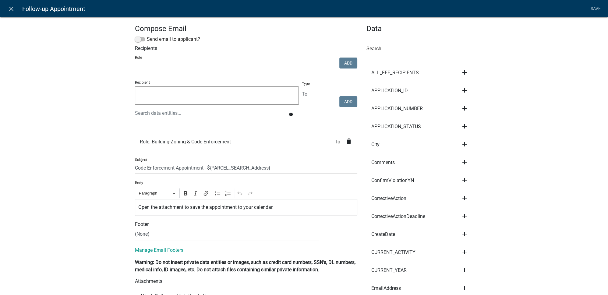
select select
click at [16, 12] on link "close" at bounding box center [11, 8] width 12 height 12
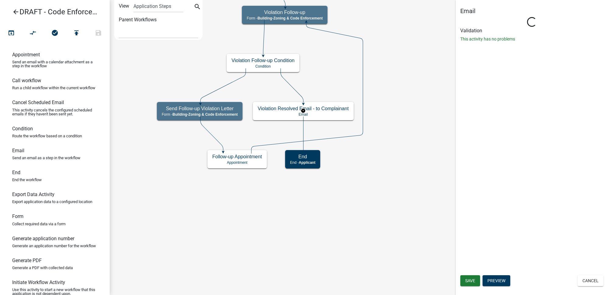
scroll to position [0, 0]
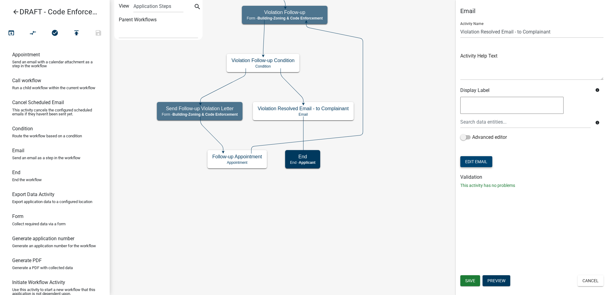
click at [488, 163] on button "Edit Email" at bounding box center [476, 161] width 32 height 11
select select "64a4c943-93c3-46cb-8fbd-847cd077466b"
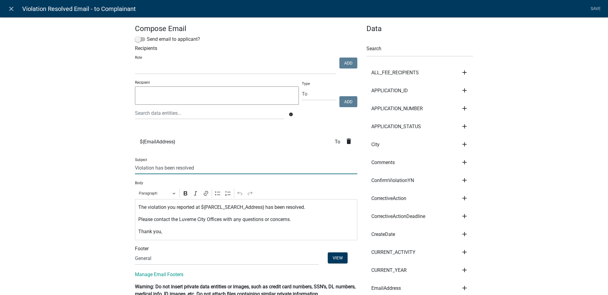
click at [135, 167] on input "Violation has been resolved" at bounding box center [246, 168] width 222 height 12
click at [192, 167] on input "City of Luverne - Violation has been resolved" at bounding box center [246, 168] width 222 height 12
click at [463, 109] on icon "add" at bounding box center [464, 108] width 7 height 7
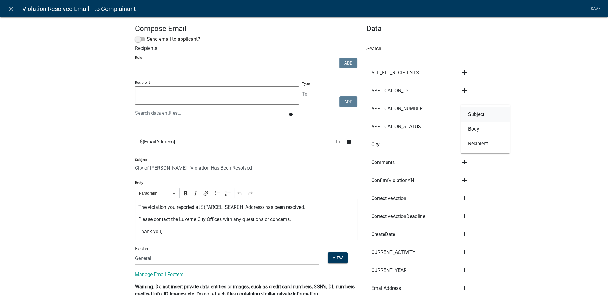
click at [468, 113] on button "Subject" at bounding box center [485, 114] width 49 height 15
type input "City of Luverne - Violation Has Been Resolved - ${APPLICATION_NUMBER}"
click at [592, 9] on link "Save" at bounding box center [595, 9] width 15 height 12
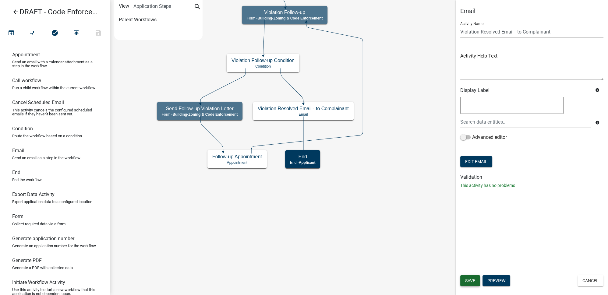
click at [466, 277] on button "Save" at bounding box center [470, 280] width 20 height 11
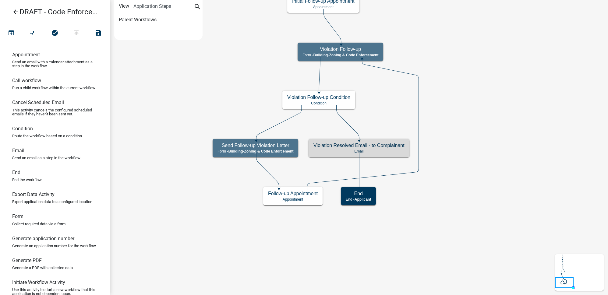
click at [473, 133] on icon "Start Start - Applicant Complainant Information Form - Front Office (info@cityo…" at bounding box center [358, 147] width 497 height 294
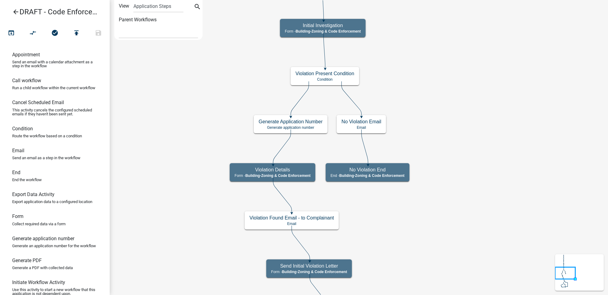
click at [14, 9] on icon "arrow_back" at bounding box center [15, 12] width 7 height 9
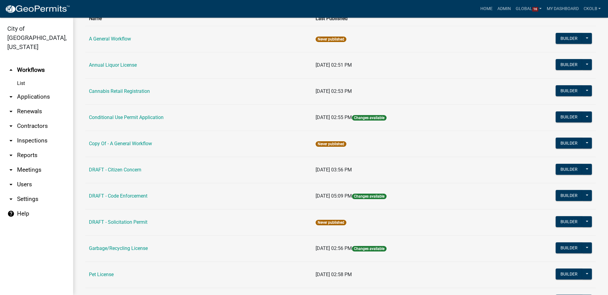
scroll to position [55, 0]
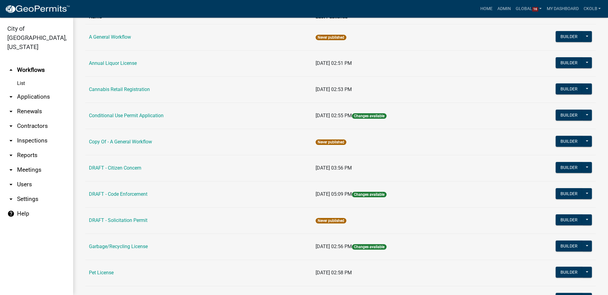
click at [122, 195] on link "DRAFT - Code Enforcement" at bounding box center [118, 194] width 58 height 6
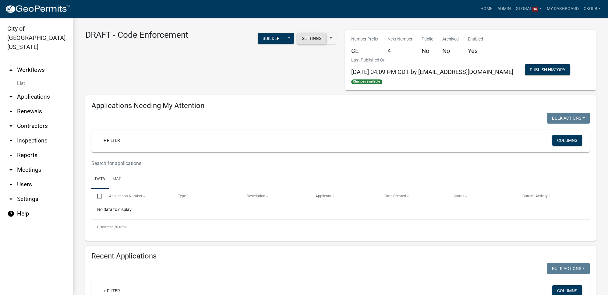
click at [307, 40] on button "Settings" at bounding box center [311, 38] width 29 height 11
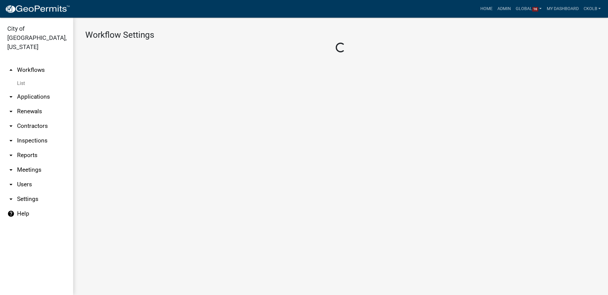
select select "aa0f0e89-27ad-4056-a8df-c2d0f55e2258"
select select "3"
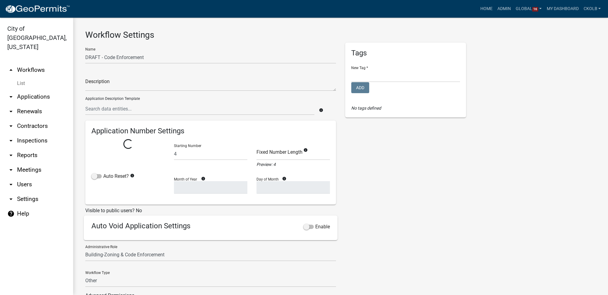
select select
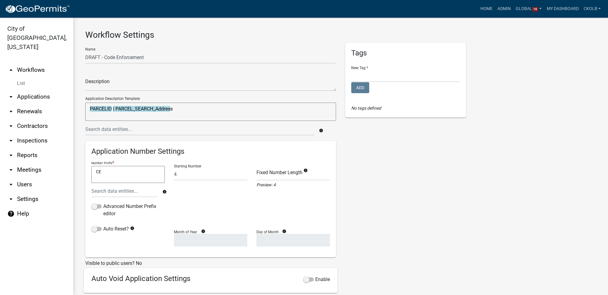
click at [178, 110] on textarea "PARCELID | PARCEL_SEARCH_Address" at bounding box center [210, 112] width 251 height 18
type textarea "PARCELID | PARCEL_SEARCH_Address"
click at [121, 131] on input "text" at bounding box center [199, 129] width 229 height 12
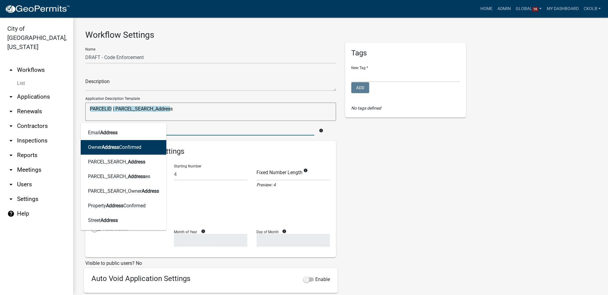
type input "address"
click at [378, 190] on div "Tags New Tag * Contractor Registration Internal Forms Licenses Permits Add No t…" at bounding box center [405, 202] width 130 height 319
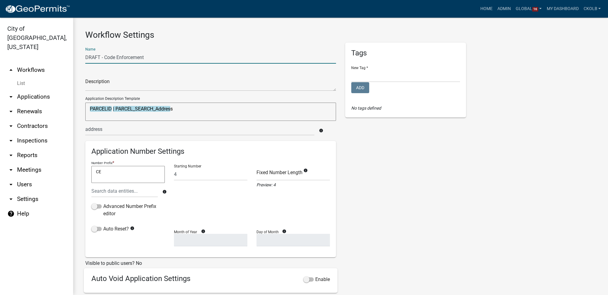
drag, startPoint x: 104, startPoint y: 58, endPoint x: 79, endPoint y: 55, distance: 25.1
click at [79, 55] on div "Workflow Settings Name DRAFT - Code Enforcement Description Application Descrip…" at bounding box center [340, 205] width 535 height 374
type input "Code Enforcement"
click at [419, 163] on div "Tags New Tag * Contractor Registration Internal Forms Licenses Permits Add No t…" at bounding box center [405, 202] width 130 height 319
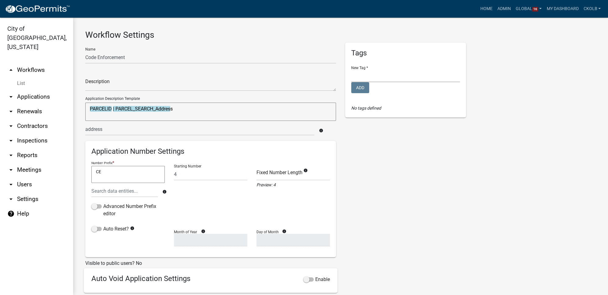
click at [376, 81] on select "Contractor Registration Internal Forms Licenses Permits" at bounding box center [405, 76] width 109 height 12
click at [385, 157] on div "Tags New Tag * Contractor Registration Internal Forms Licenses Permits Add No t…" at bounding box center [405, 202] width 130 height 319
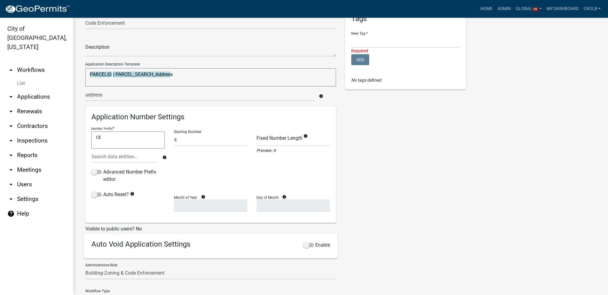
scroll to position [55, 0]
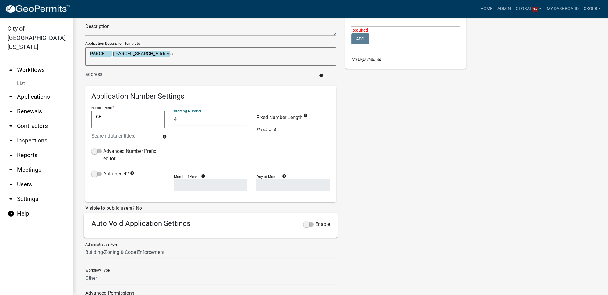
drag, startPoint x: 191, startPoint y: 120, endPoint x: 157, endPoint y: 119, distance: 34.7
click at [157, 119] on div "Number Prefix * CE CE info Advanced Number Prefix editor Starting Number 4 Fixe…" at bounding box center [210, 137] width 247 height 66
type input "1"
click at [380, 141] on div "Tags New Tag * Contractor Registration Internal Forms Licenses Permits Required…" at bounding box center [405, 147] width 130 height 319
click at [304, 226] on span at bounding box center [308, 224] width 10 height 4
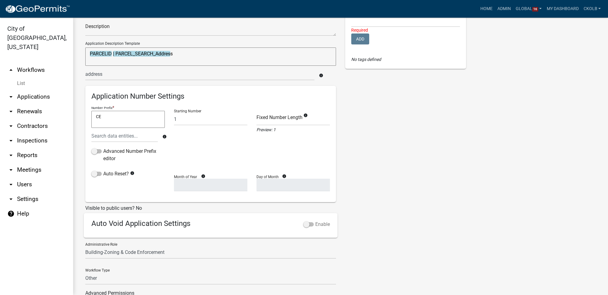
click at [315, 221] on input "Enable" at bounding box center [315, 221] width 0 height 0
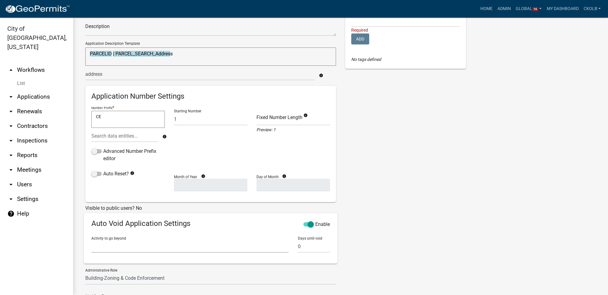
click at [174, 250] on select "Complainant Information Parcel search Complaint Information Review Application …" at bounding box center [189, 246] width 197 height 12
select select "255c8558-3c1c-4186-843f-0dc20401643b"
click at [91, 240] on select "Complainant Information Parcel search Complaint Information Review Application …" at bounding box center [189, 246] width 197 height 12
click at [306, 244] on input "0" at bounding box center [313, 246] width 32 height 12
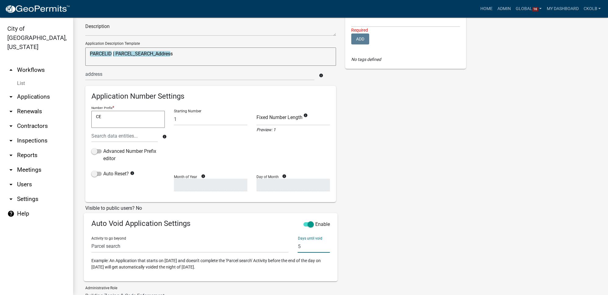
type input "5"
click at [352, 219] on div "Tags New Tag * Contractor Registration Internal Forms Licenses Permits Required…" at bounding box center [405, 169] width 130 height 363
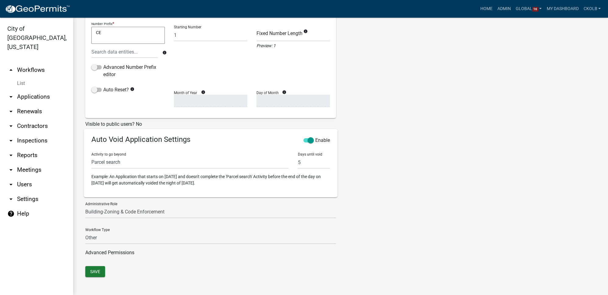
scroll to position [139, 0]
click at [100, 270] on button "Save" at bounding box center [95, 271] width 20 height 11
click at [33, 65] on link "arrow_drop_up Workflows" at bounding box center [36, 70] width 73 height 15
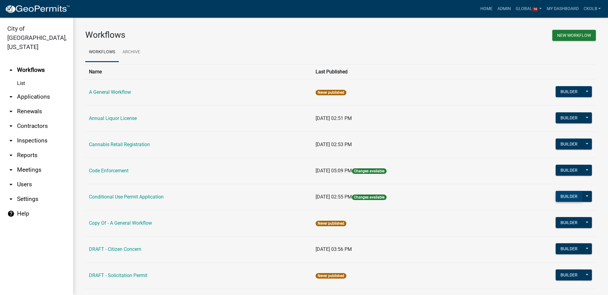
click at [566, 196] on button "Builder" at bounding box center [568, 196] width 27 height 11
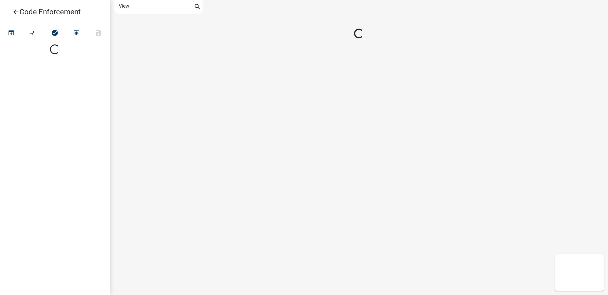
select select "1"
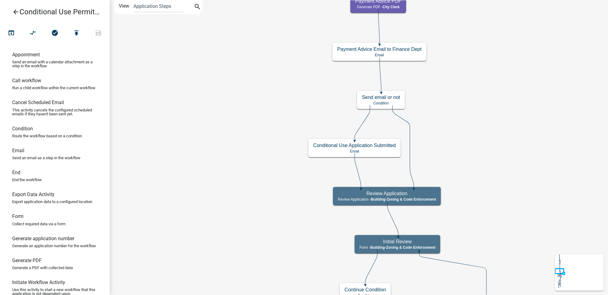
click at [14, 9] on icon "arrow_back" at bounding box center [15, 12] width 7 height 9
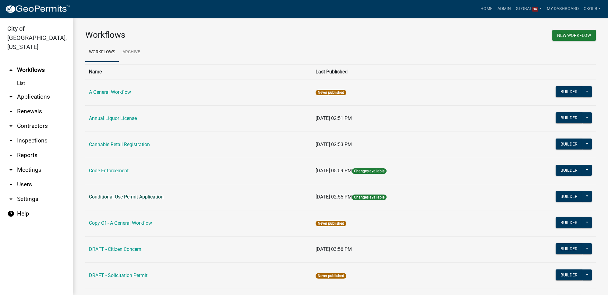
click at [124, 197] on link "Conditional Use Permit Application" at bounding box center [126, 197] width 75 height 6
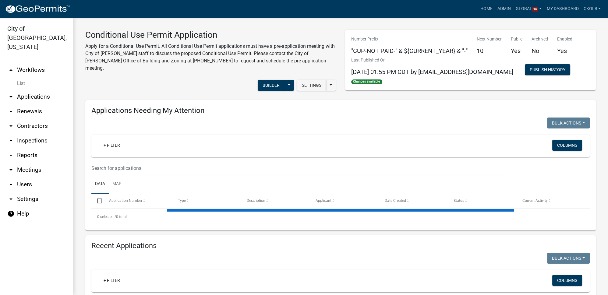
select select "3: 100"
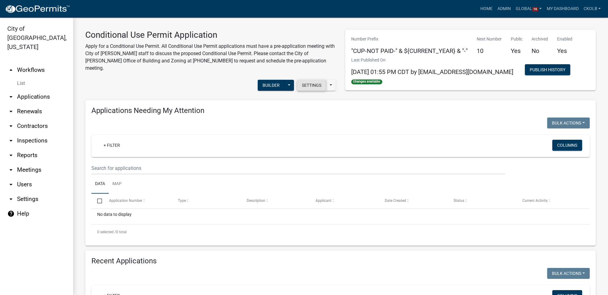
click at [308, 80] on button "Settings" at bounding box center [311, 85] width 29 height 11
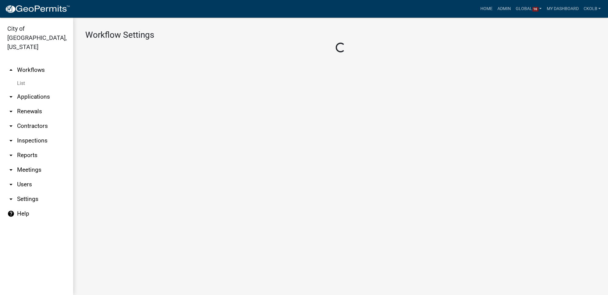
select select "1"
select select "2fdccdfa-7728-4211-88ce-e4301666c427"
select select "04f3bcd2-3b6a-4768-9c2e-3146598118c9"
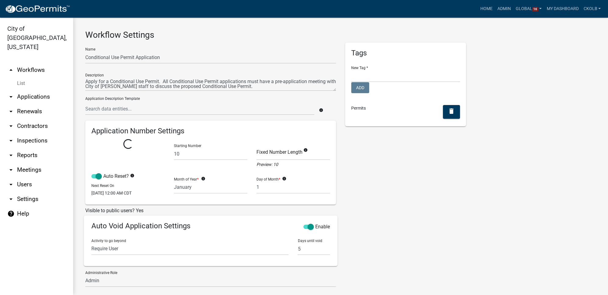
select select
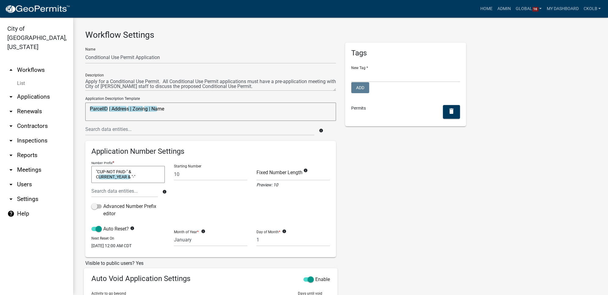
click at [38, 63] on link "arrow_drop_up Workflows" at bounding box center [36, 70] width 73 height 15
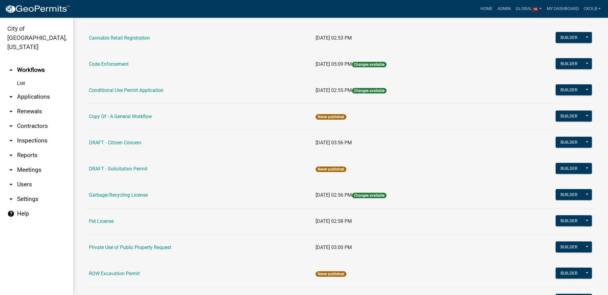
scroll to position [138, 0]
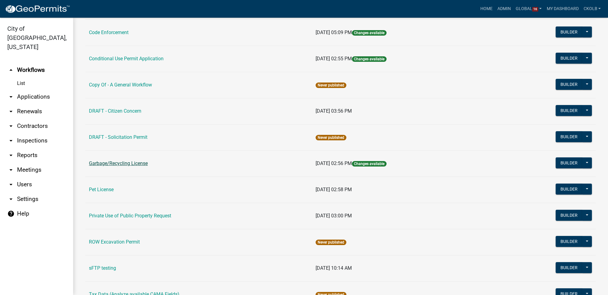
click at [132, 162] on link "Garbage/Recycling License" at bounding box center [118, 163] width 59 height 6
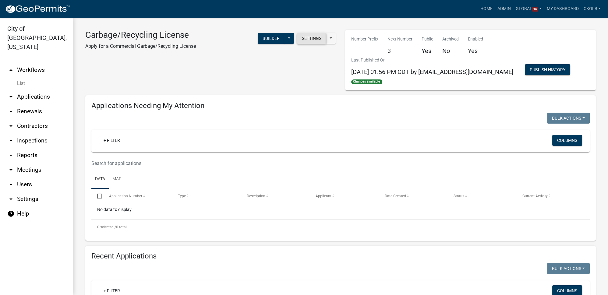
click at [310, 34] on button "Settings" at bounding box center [311, 38] width 29 height 11
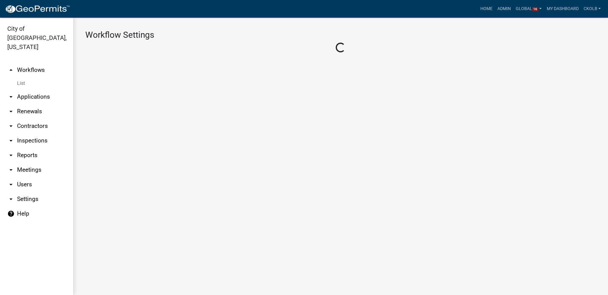
select select "1"
select select "115c87d9-a9d5-46ca-8e89-30a076647299"
select select "04f3bcd2-3b6a-4768-9c2e-3146598118c9"
select select "4"
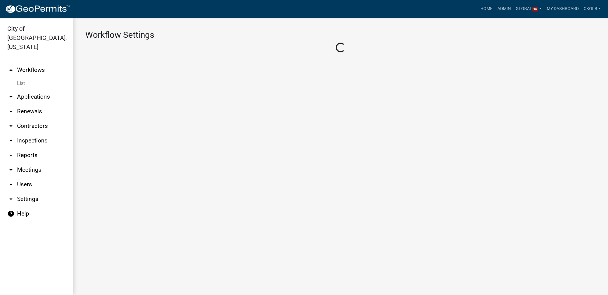
select select "1: Object"
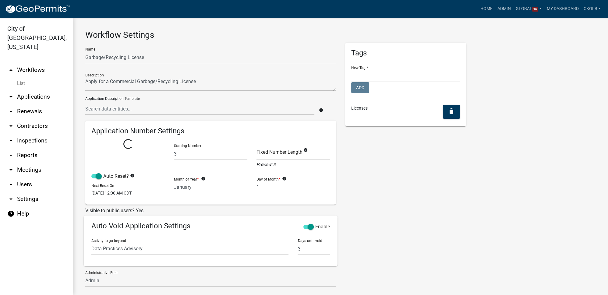
select select "3: 6bac67a8-939c-486f-89ab-2bcd0f369f3b"
select select
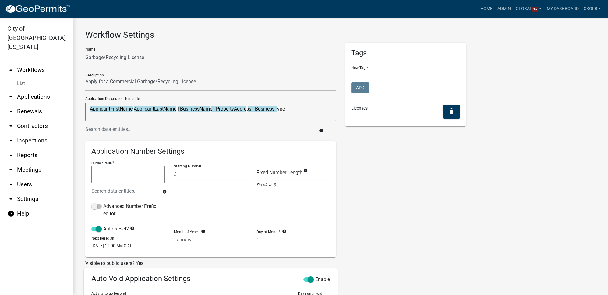
click at [38, 63] on link "arrow_drop_up Workflows" at bounding box center [36, 70] width 73 height 15
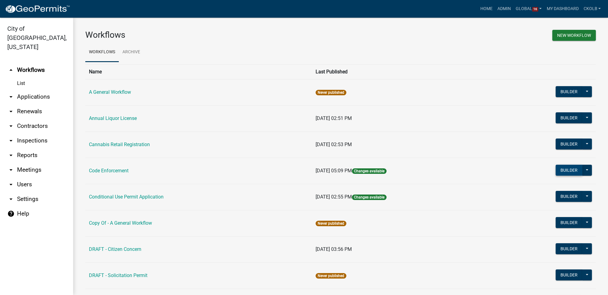
click at [564, 169] on button "Builder" at bounding box center [568, 170] width 27 height 11
select select
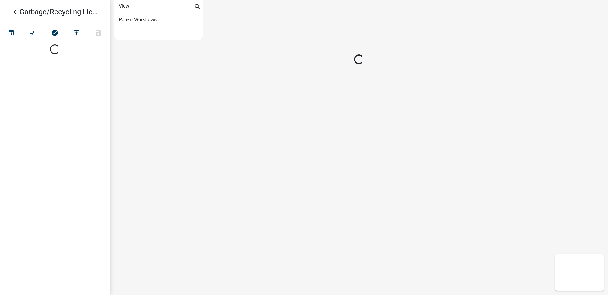
select select "1"
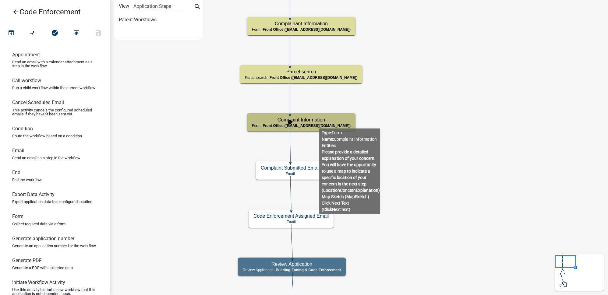
click at [319, 124] on span "Front Office (info@cityofluverne.org)" at bounding box center [306, 126] width 88 height 4
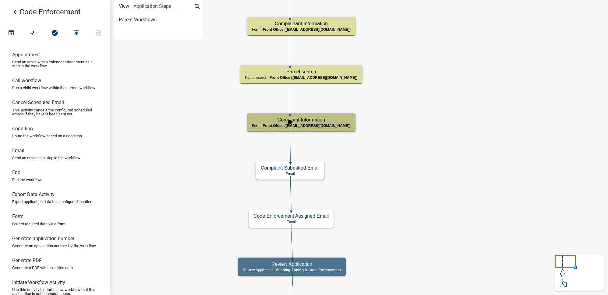
click at [319, 124] on span "Front Office (info@cityofluverne.org)" at bounding box center [306, 126] width 88 height 4
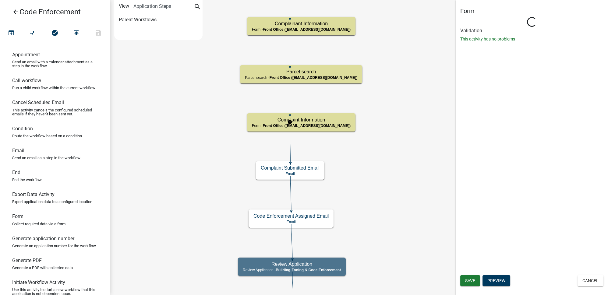
select select "A2423EB9-0A2B-4D92-BF27-A9021E39DD75"
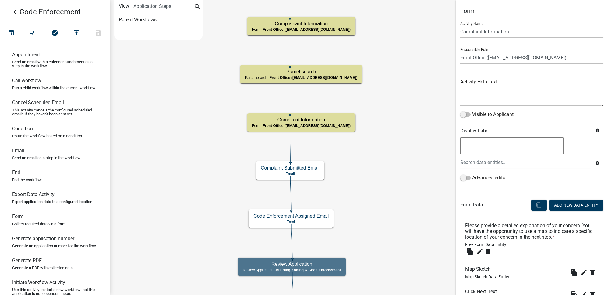
scroll to position [50, 0]
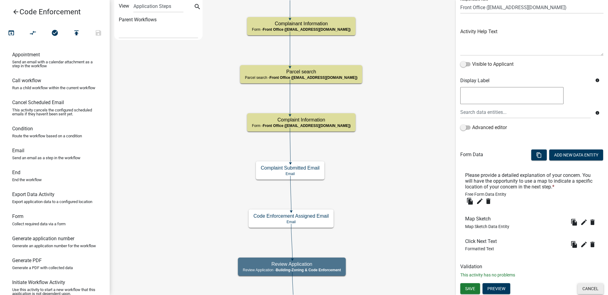
click at [590, 290] on button "Cancel" at bounding box center [590, 288] width 26 height 11
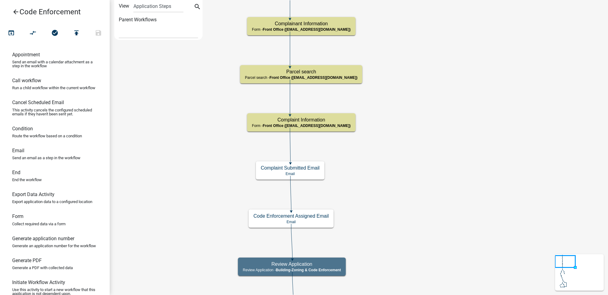
scroll to position [0, 0]
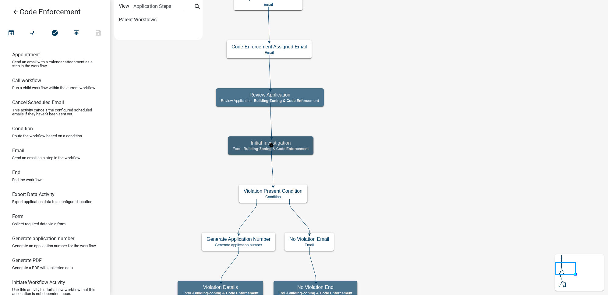
click at [301, 144] on h5 "Initial Investigation" at bounding box center [271, 143] width 76 height 6
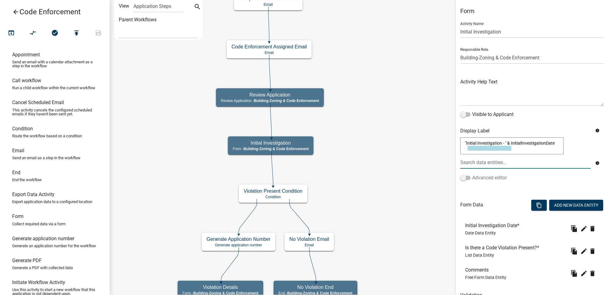
scroll to position [29, 0]
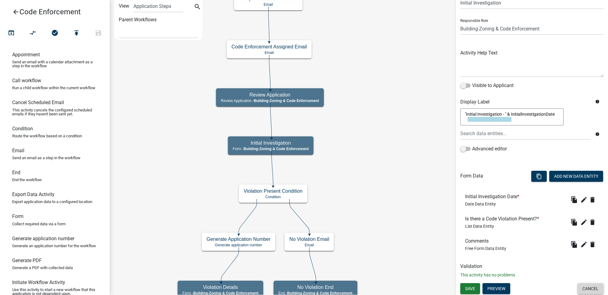
click at [594, 289] on button "Cancel" at bounding box center [590, 288] width 26 height 11
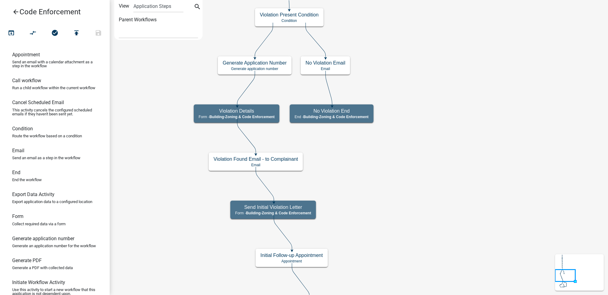
click at [17, 12] on icon "arrow_back" at bounding box center [15, 12] width 7 height 9
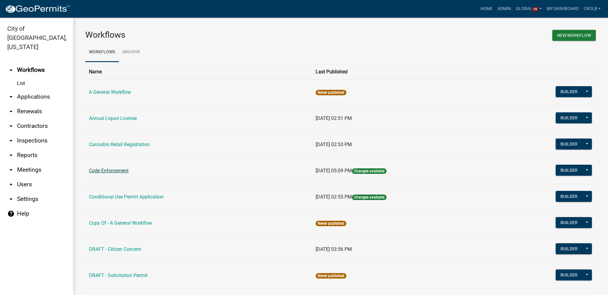
click at [99, 168] on link "Code Enforcement" at bounding box center [109, 171] width 40 height 6
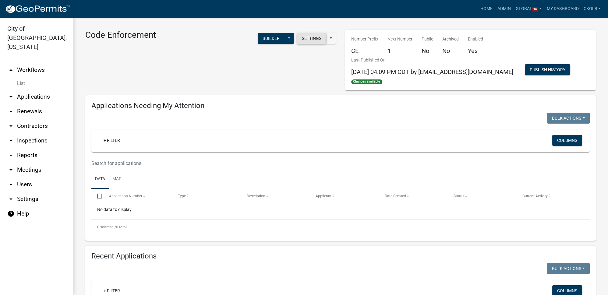
click at [308, 39] on button "Settings" at bounding box center [311, 38] width 29 height 11
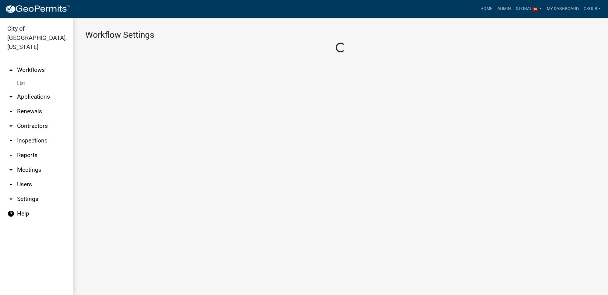
select select "255c8558-3c1c-4186-843f-0dc20401643b"
select select "aa0f0e89-27ad-4056-a8df-c2d0f55e2258"
select select "3"
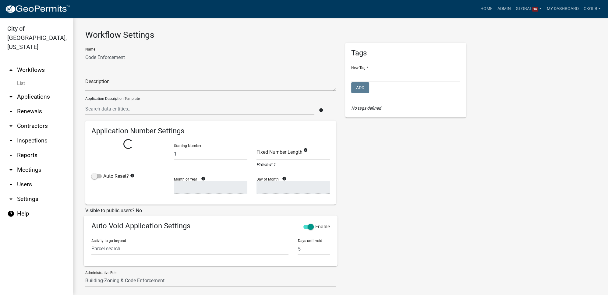
select select
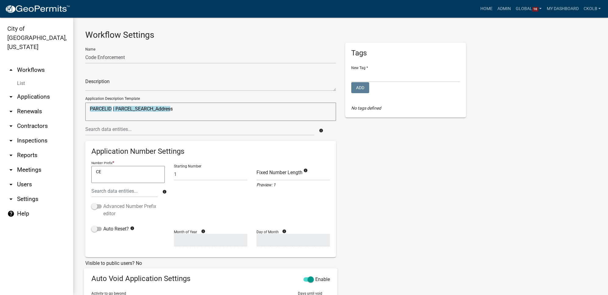
scroll to position [55, 0]
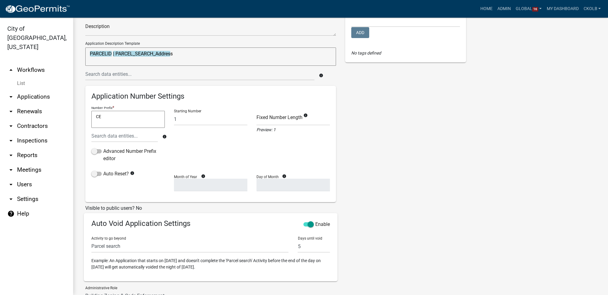
drag, startPoint x: 112, startPoint y: 116, endPoint x: 86, endPoint y: 115, distance: 25.9
click at [86, 115] on div "Application Number Settings Number Prefix * CE CE info Advanced Number Prefix e…" at bounding box center [210, 144] width 251 height 116
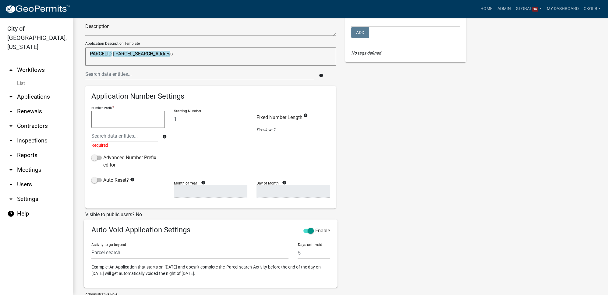
click at [354, 141] on div "Tags New Tag * Contractor Registration Internal Forms Licenses Permits Add No t…" at bounding box center [405, 172] width 130 height 369
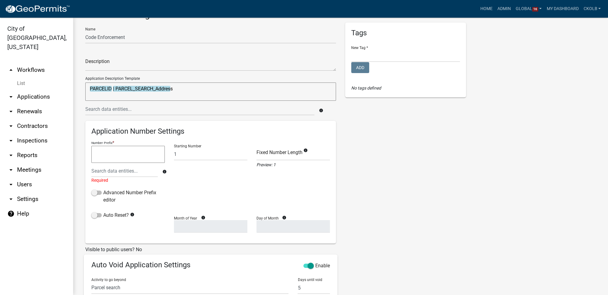
scroll to position [27, 0]
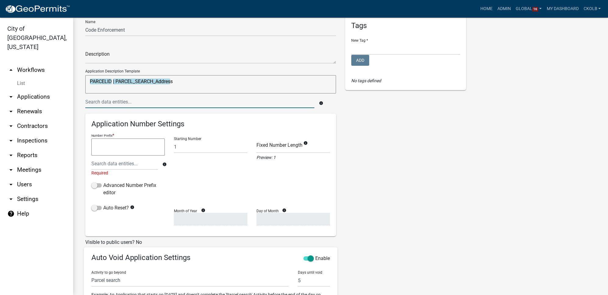
click at [110, 105] on input "text" at bounding box center [199, 102] width 229 height 12
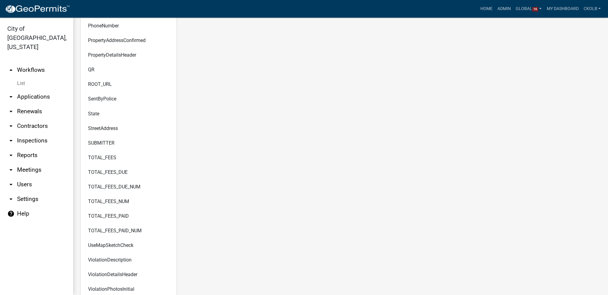
scroll to position [1922, 0]
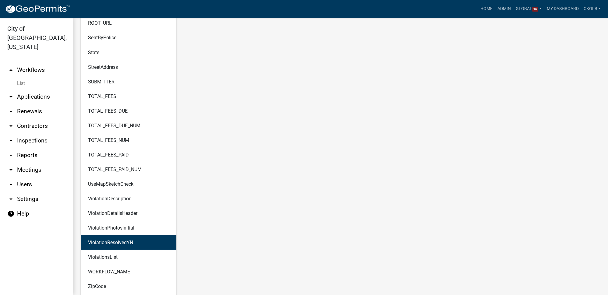
click at [384, 188] on main "Workflow Settings Name Code Enforcement Description Application Description Tem…" at bounding box center [340, 156] width 535 height 277
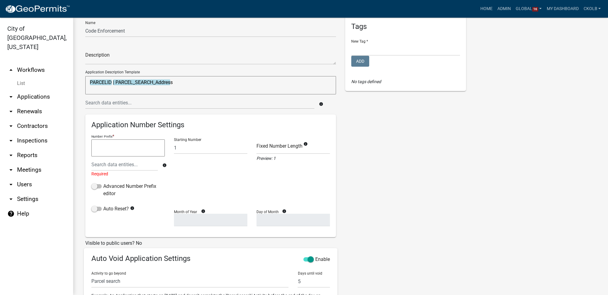
scroll to position [22, 0]
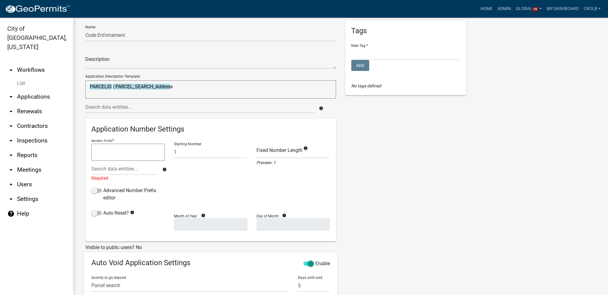
click at [200, 85] on textarea "PARCELID | PARCEL_SEARCH_Address" at bounding box center [210, 89] width 251 height 18
type textarea "PARCELID | PARCEL_SEARCH_Address |"
click at [140, 110] on input "text" at bounding box center [199, 107] width 229 height 12
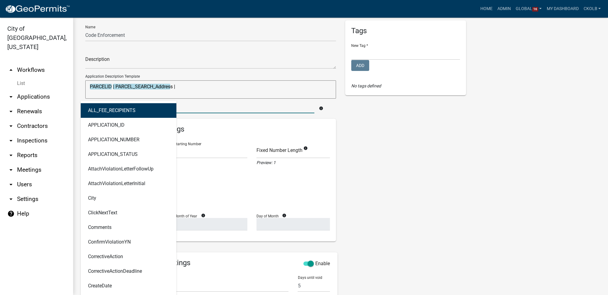
type input "viol"
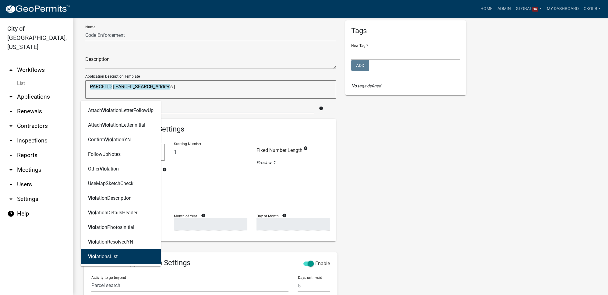
click at [108, 255] on ngb-highlight "Viol ationsList" at bounding box center [103, 256] width 30 height 5
type textarea "PARCELID | PARCEL_SEARCH_Address | ViolationsList"
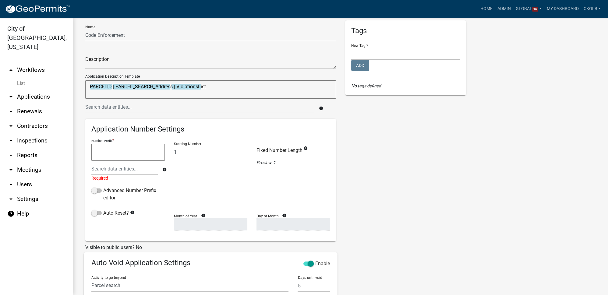
click at [350, 161] on div "Tags New Tag * Contractor Registration Internal Forms Licenses Permits Add No t…" at bounding box center [405, 204] width 130 height 369
click at [370, 173] on div "Tags New Tag * Contractor Registration Internal Forms Licenses Permits Add No t…" at bounding box center [405, 204] width 130 height 369
click at [99, 212] on span at bounding box center [96, 213] width 10 height 4
click at [103, 209] on input "Auto Reset?" at bounding box center [103, 209] width 0 height 0
select select
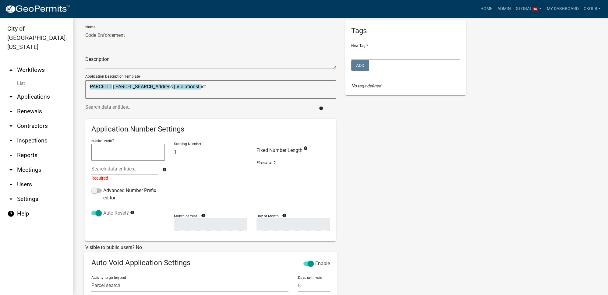
select select
click at [209, 222] on select "January February March April May June July August September October November De…" at bounding box center [210, 224] width 73 height 12
select select "1"
click at [174, 218] on select "January February March April May June July August September October November De…" at bounding box center [210, 224] width 73 height 12
click at [289, 223] on select "1 2 3 4 5 6 7 8 9 10 11 12 13 14 15 16 17 18 19 20 21 22 23 24 25 26 27 28" at bounding box center [292, 224] width 73 height 12
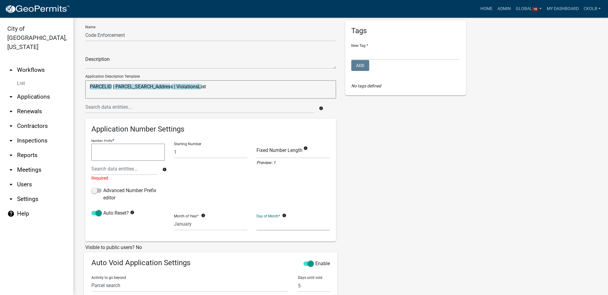
select select "1"
click at [256, 218] on select "1 2 3 4 5 6 7 8 9 10 11 12 13 14 15 16 17 18 19 20 21 22 23 24 25 26 27 28" at bounding box center [292, 224] width 73 height 12
click at [425, 200] on div "Tags New Tag * Contractor Registration Internal Forms Licenses Permits Add No t…" at bounding box center [405, 204] width 130 height 369
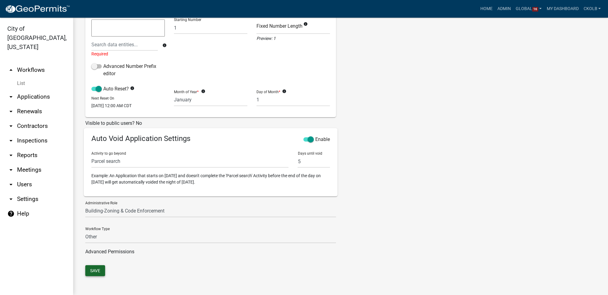
click at [89, 272] on button "Save" at bounding box center [95, 270] width 20 height 11
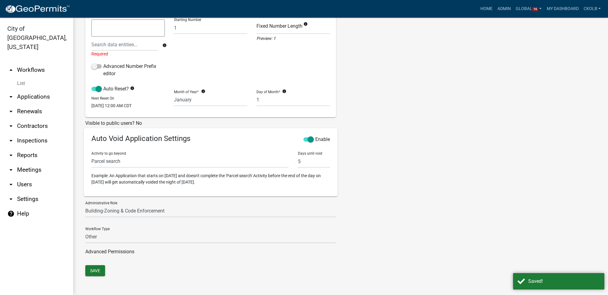
click at [340, 168] on div "Tags New Tag * Contractor Registration Internal Forms Licenses Permits Add No t…" at bounding box center [405, 80] width 130 height 369
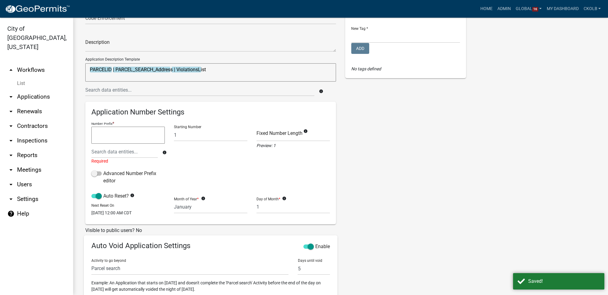
scroll to position [0, 0]
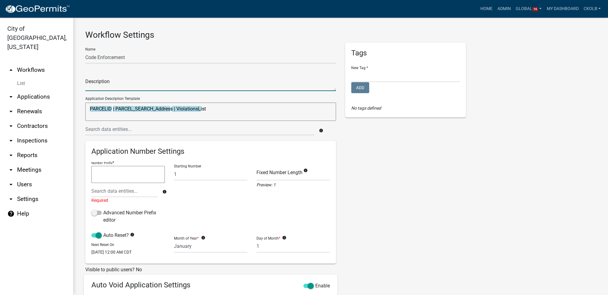
click at [120, 83] on textarea at bounding box center [210, 84] width 251 height 14
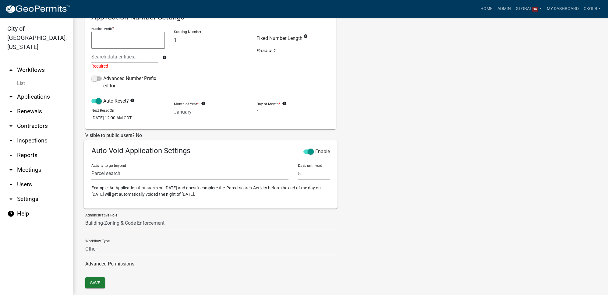
scroll to position [150, 0]
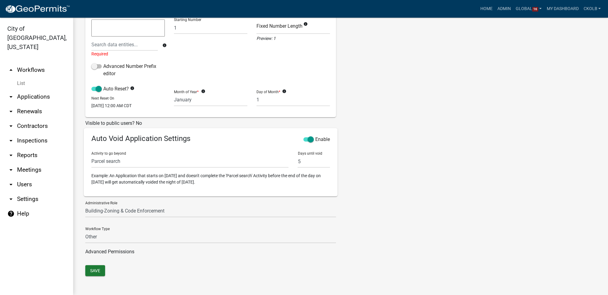
type textarea "Internal workflow tracking code enforcement violations against properties."
click at [125, 274] on div "Save" at bounding box center [340, 271] width 519 height 12
click at [90, 269] on button "Save" at bounding box center [95, 270] width 20 height 11
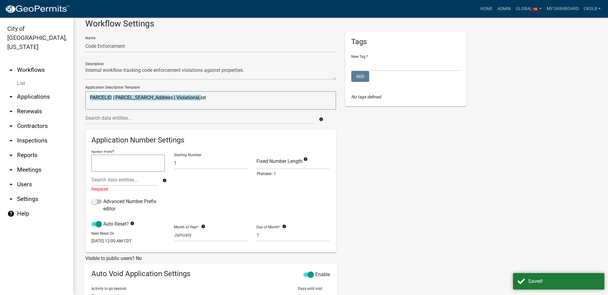
scroll to position [0, 0]
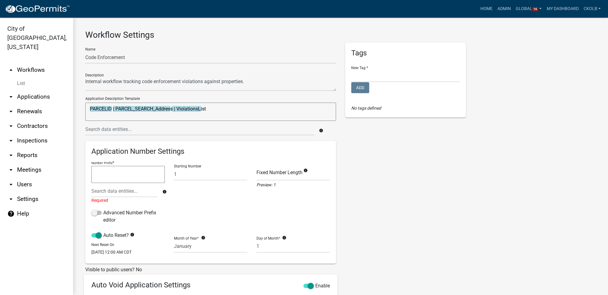
click at [41, 63] on link "arrow_drop_up Workflows" at bounding box center [36, 70] width 73 height 15
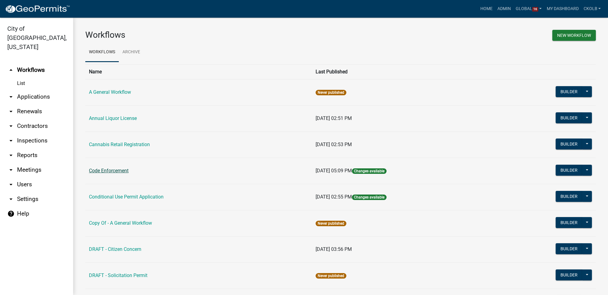
click at [126, 168] on link "Code Enforcement" at bounding box center [109, 171] width 40 height 6
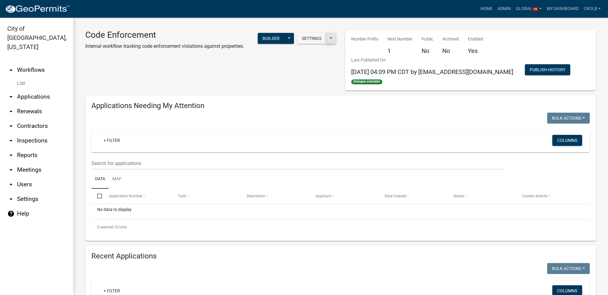
click at [328, 41] on button at bounding box center [331, 38] width 10 height 11
click at [299, 45] on div "Settings Start Application URL Start Application URL With Parcel ID" at bounding box center [314, 39] width 41 height 12
click at [290, 41] on button at bounding box center [289, 38] width 10 height 11
click at [268, 57] on button "Publish" at bounding box center [268, 54] width 51 height 15
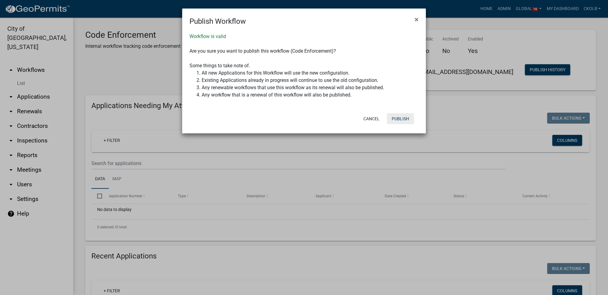
click at [397, 117] on button "Publish" at bounding box center [400, 118] width 27 height 11
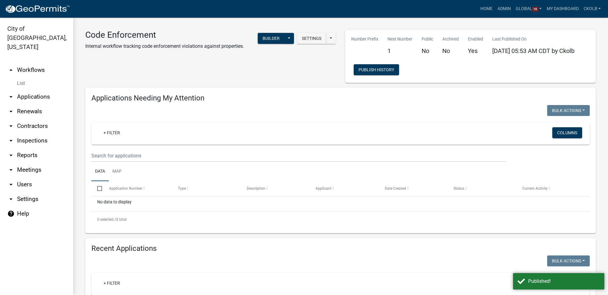
click at [268, 83] on div "Code Enforcement Internal workflow tracking code enforcement violations against…" at bounding box center [211, 56] width 260 height 53
click at [36, 63] on link "arrow_drop_up Workflows" at bounding box center [36, 70] width 73 height 15
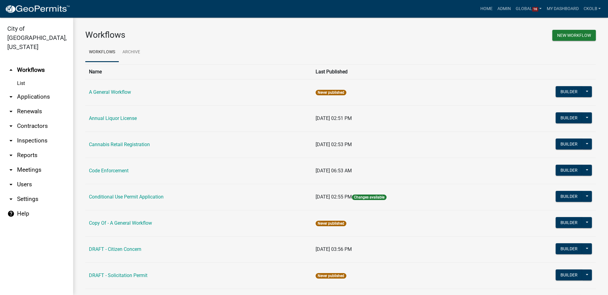
click at [301, 40] on h3 "Workflows" at bounding box center [210, 35] width 251 height 10
